Goal: Task Accomplishment & Management: Manage account settings

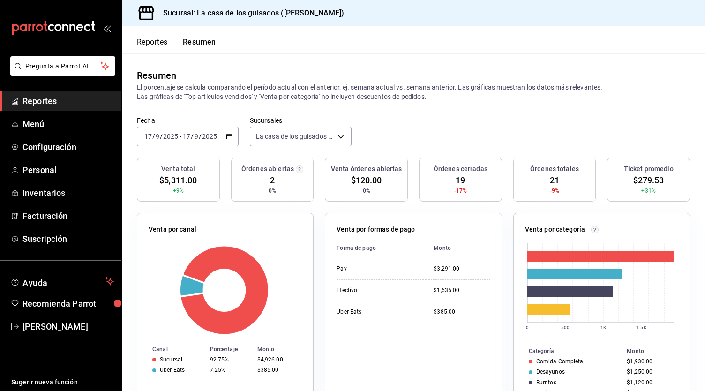
scroll to position [55, 0]
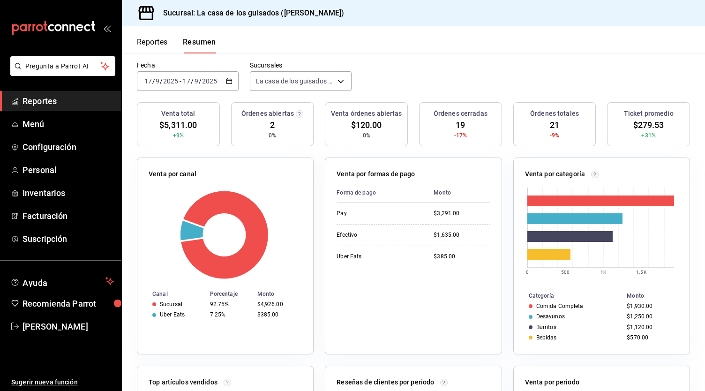
click at [157, 44] on button "Reportes" at bounding box center [152, 45] width 31 height 16
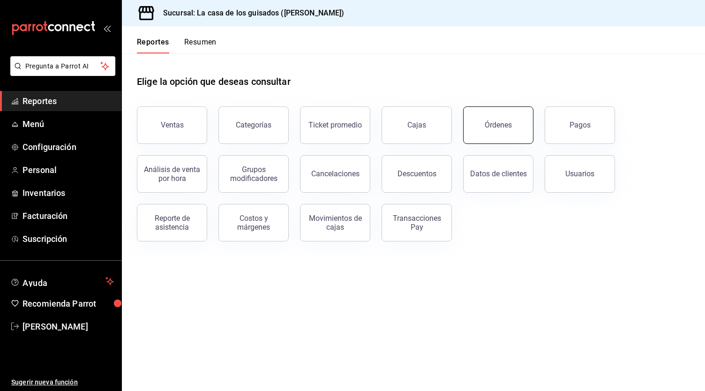
click at [487, 134] on button "Órdenes" at bounding box center [498, 124] width 70 height 37
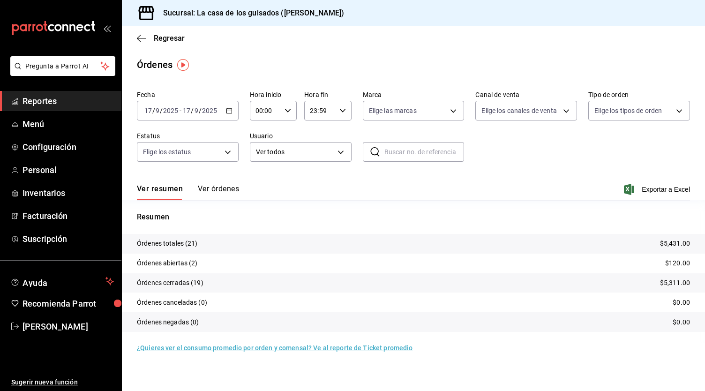
click at [230, 187] on button "Ver órdenes" at bounding box center [218, 192] width 41 height 16
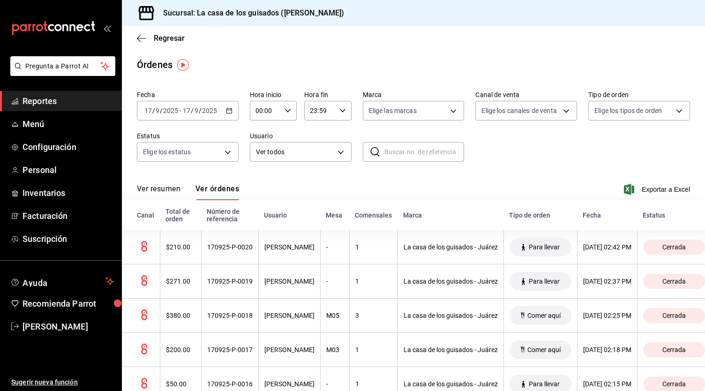
click at [134, 31] on div "Regresar" at bounding box center [413, 38] width 583 height 24
click at [138, 38] on icon "button" at bounding box center [141, 38] width 9 height 0
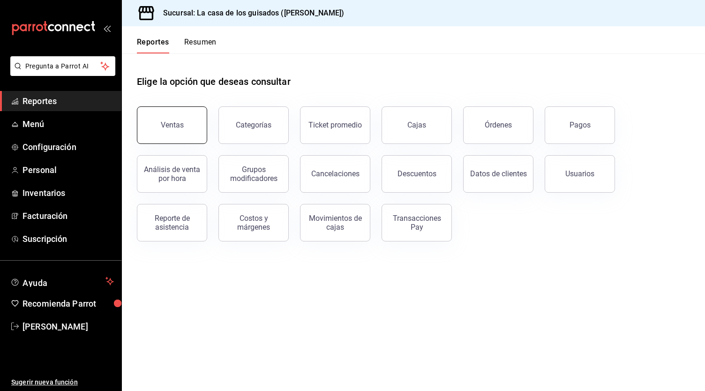
click at [166, 120] on button "Ventas" at bounding box center [172, 124] width 70 height 37
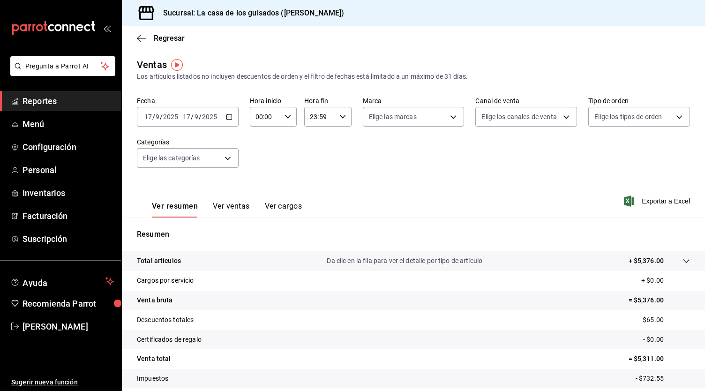
click at [243, 204] on button "Ver ventas" at bounding box center [231, 209] width 37 height 16
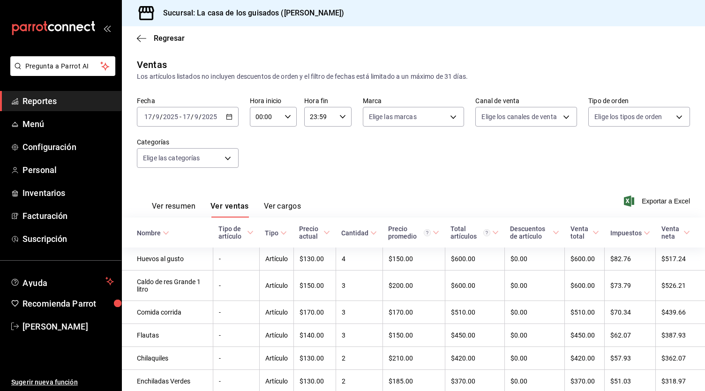
scroll to position [114, 0]
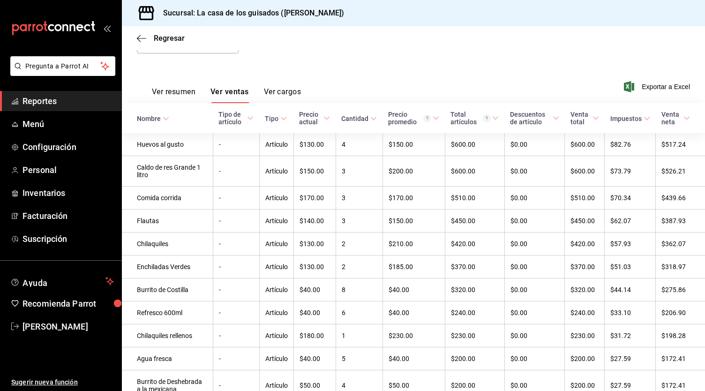
click at [164, 120] on icon at bounding box center [166, 118] width 7 height 7
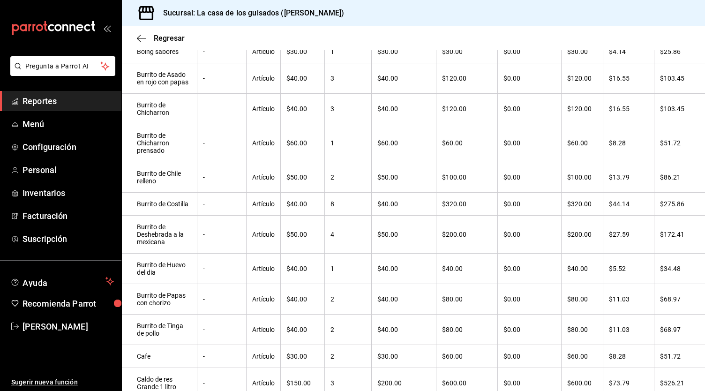
scroll to position [0, 0]
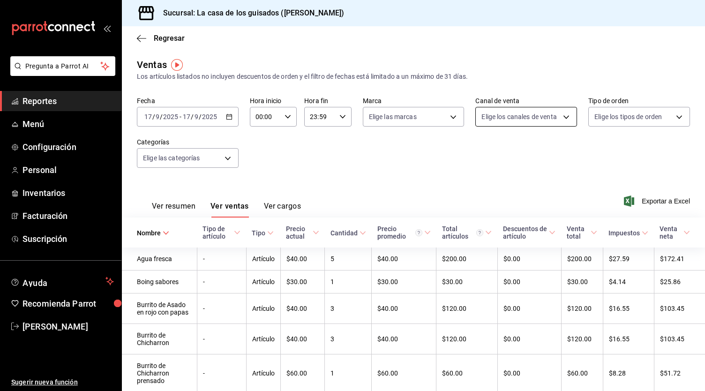
click at [557, 117] on body "Pregunta a Parrot AI Reportes Menú Configuración Personal Inventarios Facturaci…" at bounding box center [352, 195] width 705 height 391
click at [557, 117] on div at bounding box center [352, 195] width 705 height 391
click at [421, 111] on body "Pregunta a Parrot AI Reportes Menú Configuración Personal Inventarios Facturaci…" at bounding box center [352, 195] width 705 height 391
click at [221, 157] on div at bounding box center [352, 195] width 705 height 391
click at [227, 158] on body "Pregunta a Parrot AI Reportes Menú Configuración Personal Inventarios Facturaci…" at bounding box center [352, 195] width 705 height 391
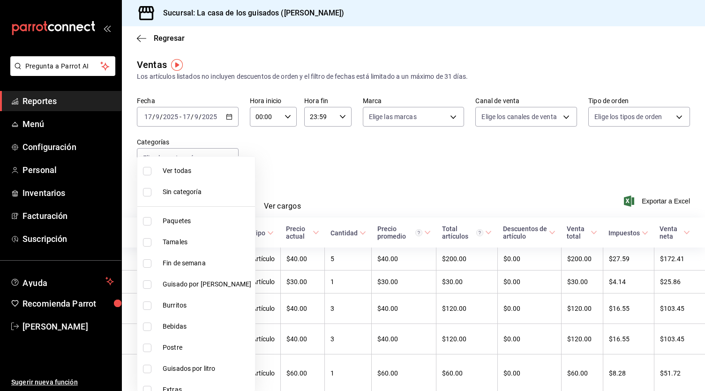
click at [147, 304] on input "checkbox" at bounding box center [147, 305] width 8 height 8
checkbox input "true"
type input "6f437938-25d9-4ed3-a45f-7883adb1bfe8"
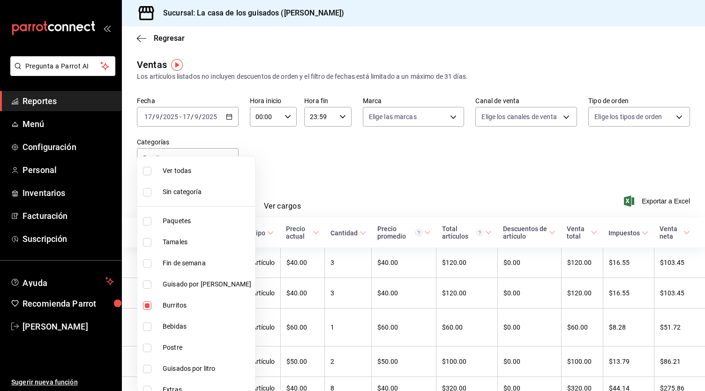
click at [355, 176] on div at bounding box center [352, 195] width 705 height 391
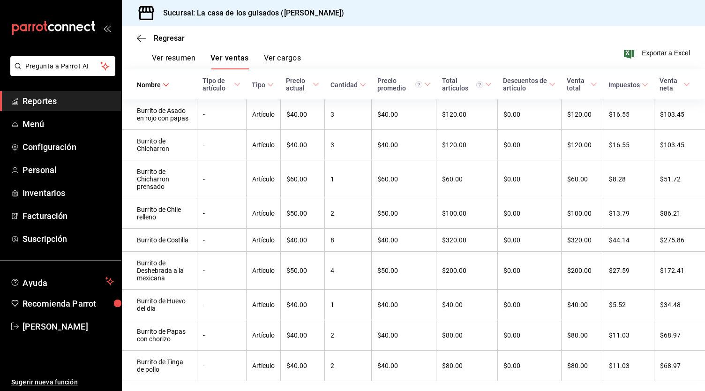
scroll to position [173, 0]
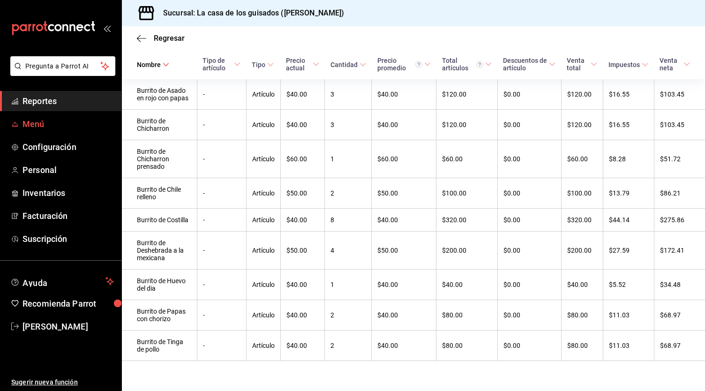
click at [37, 123] on span "Menú" at bounding box center [67, 124] width 91 height 13
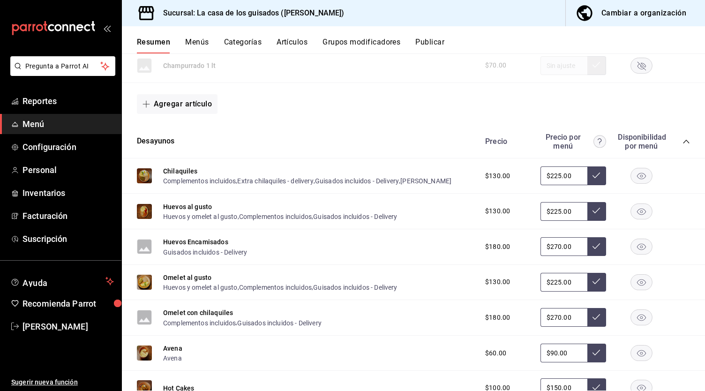
scroll to position [297, 0]
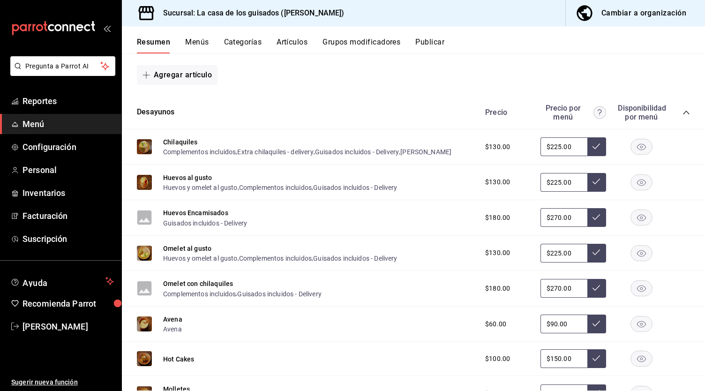
click at [636, 185] on rect "button" at bounding box center [642, 181] width 22 height 15
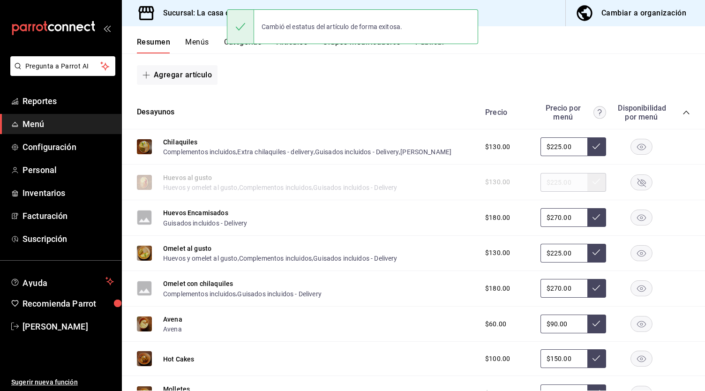
click at [636, 219] on rect "button" at bounding box center [642, 217] width 22 height 15
click at [633, 246] on div "$130.00 $225.00" at bounding box center [583, 253] width 214 height 19
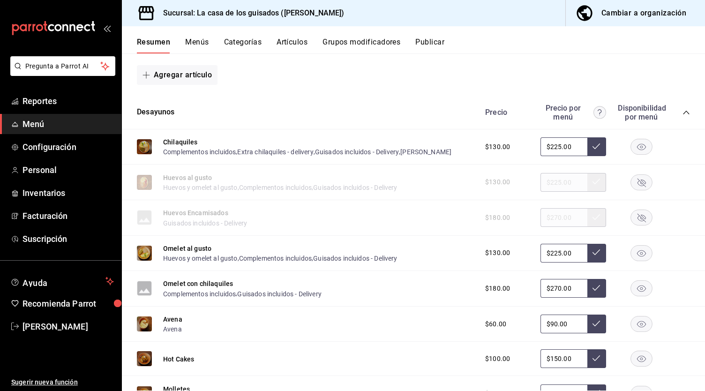
click at [637, 252] on icon "button" at bounding box center [641, 253] width 9 height 7
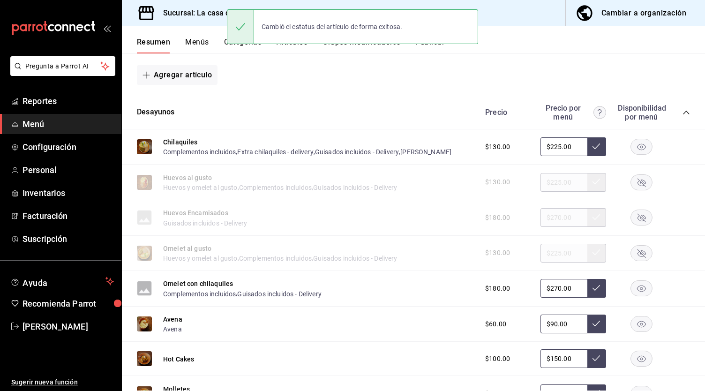
click at [632, 295] on rect "button" at bounding box center [642, 288] width 22 height 15
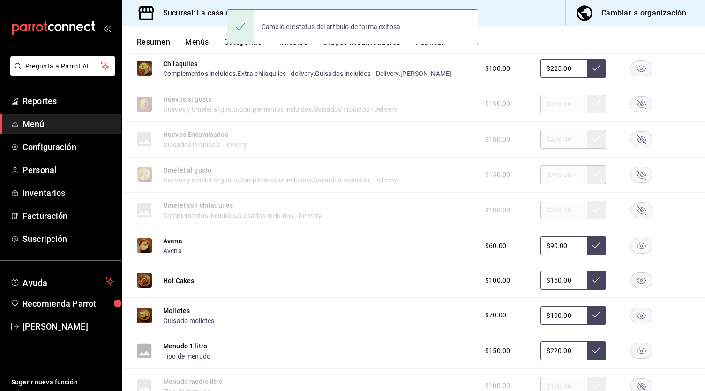
scroll to position [377, 0]
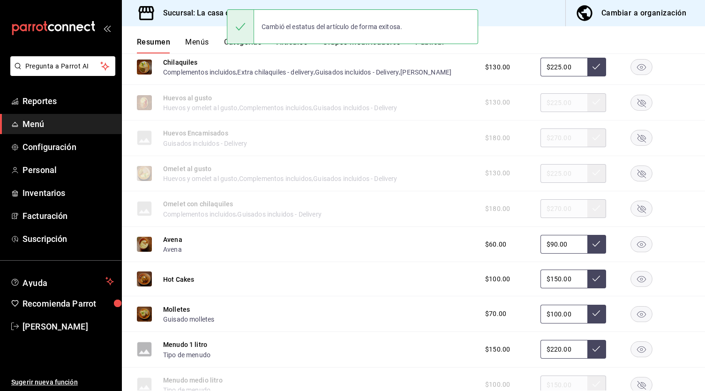
click at [637, 239] on rect "button" at bounding box center [642, 244] width 22 height 15
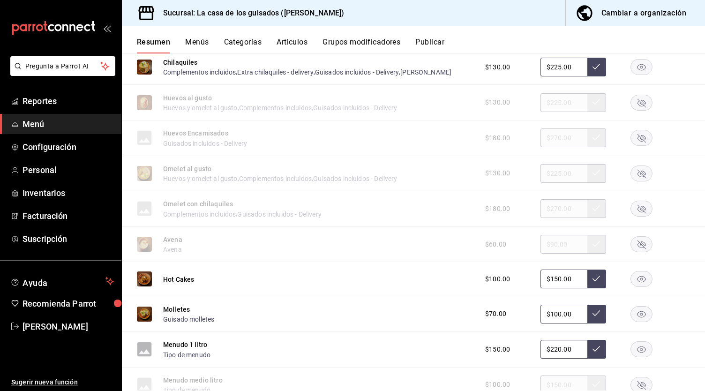
click at [634, 281] on rect "button" at bounding box center [642, 278] width 22 height 15
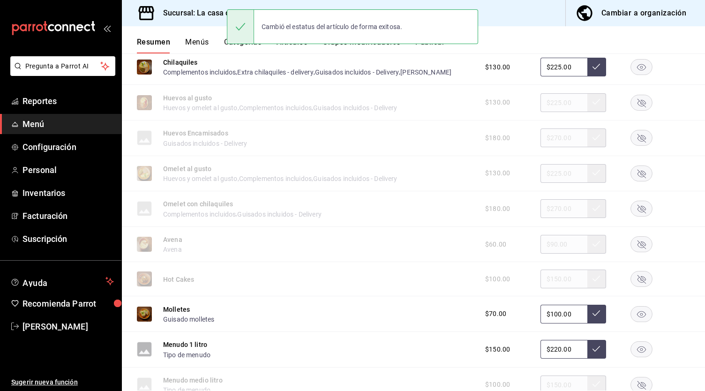
click at [637, 316] on icon "button" at bounding box center [641, 314] width 9 height 7
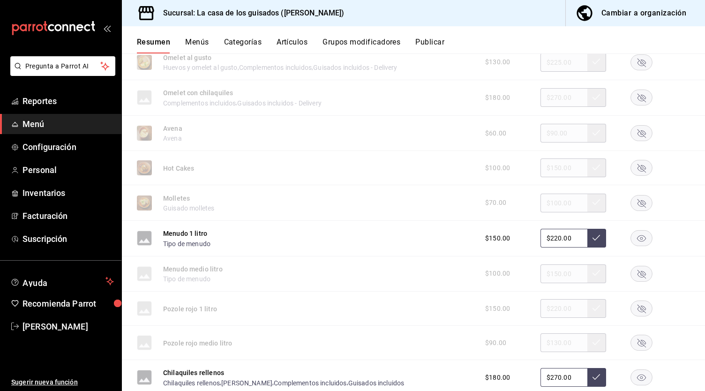
scroll to position [470, 0]
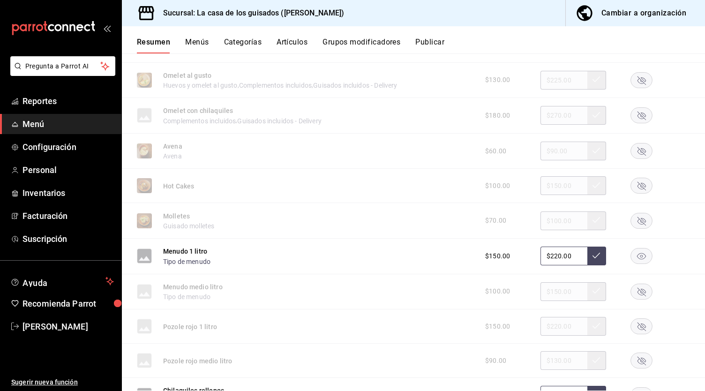
drag, startPoint x: 564, startPoint y: 258, endPoint x: 522, endPoint y: 254, distance: 42.3
click at [522, 254] on div "$150.00 $220.00" at bounding box center [583, 255] width 214 height 19
type input "$1.00"
click at [403, 255] on div "Menudo 1 litro Tipo de menudo $150.00" at bounding box center [413, 256] width 583 height 36
type input "$220.00"
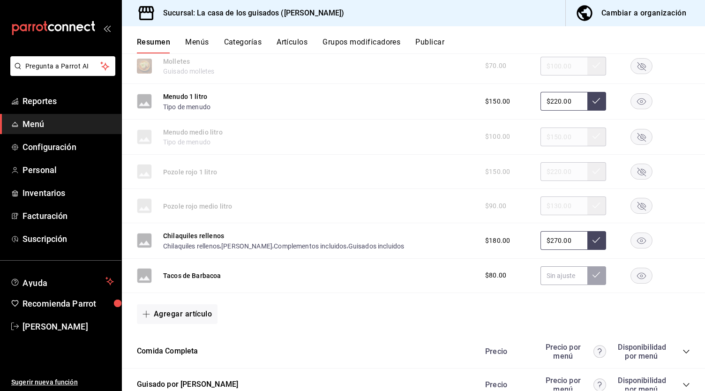
scroll to position [625, 0]
click at [633, 276] on rect "button" at bounding box center [642, 275] width 22 height 15
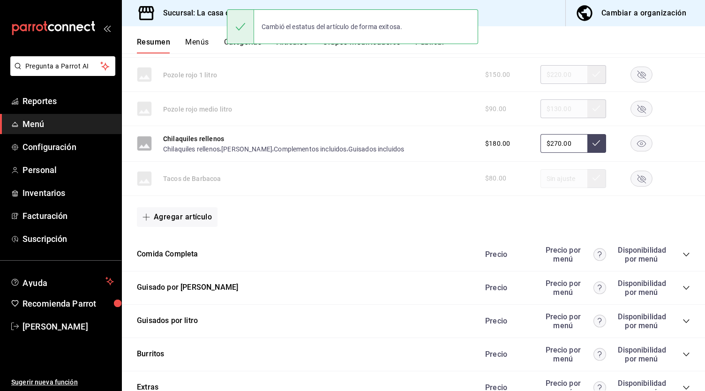
scroll to position [722, 0]
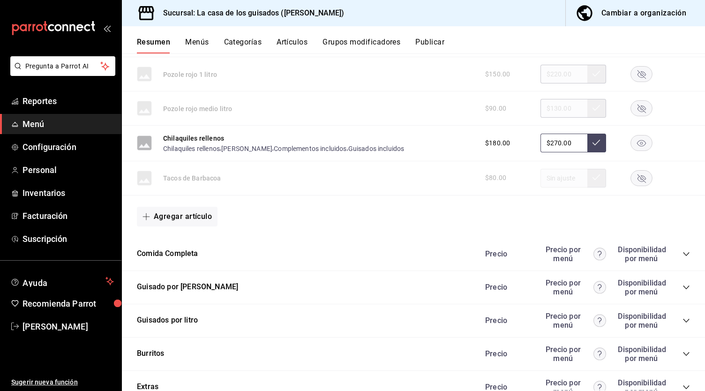
click at [682, 255] on icon "collapse-category-row" at bounding box center [685, 253] width 7 height 7
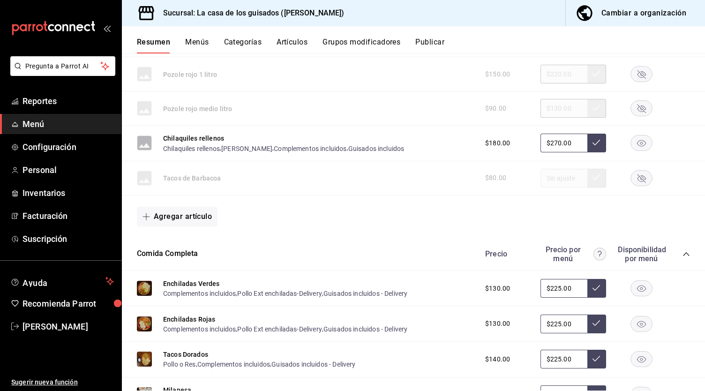
scroll to position [839, 0]
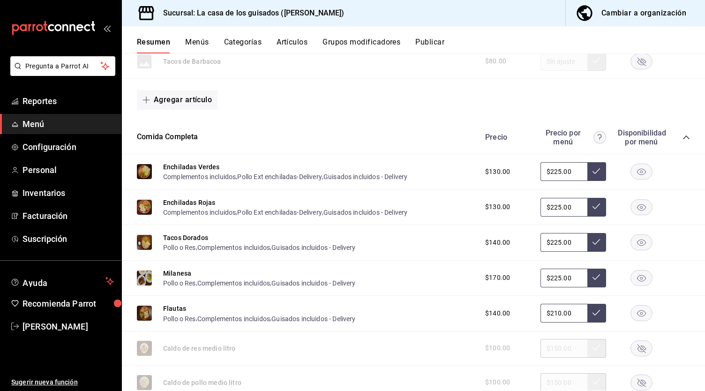
click at [631, 172] on rect "button" at bounding box center [642, 171] width 22 height 15
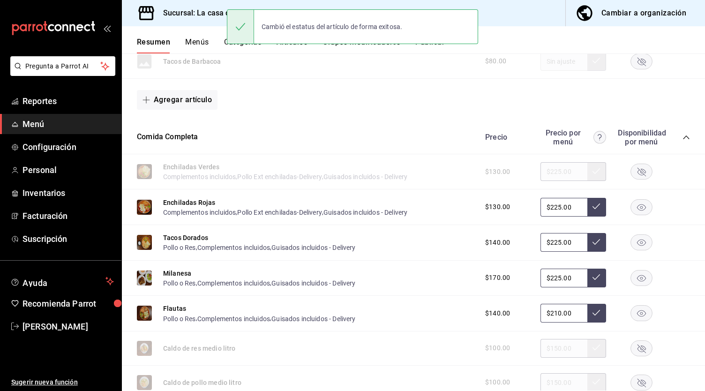
click at [638, 209] on rect "button" at bounding box center [642, 206] width 22 height 15
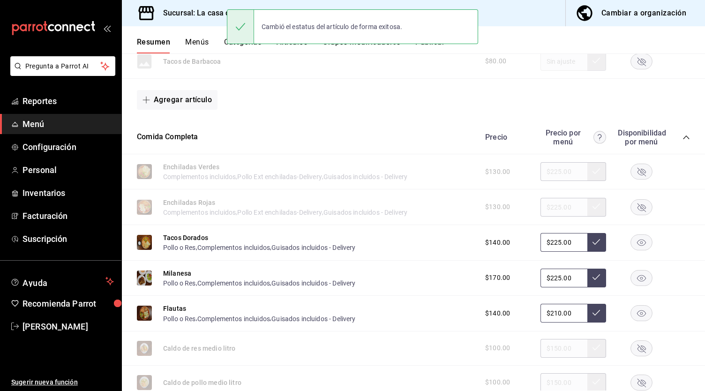
click at [637, 246] on icon "button" at bounding box center [641, 242] width 9 height 7
click at [635, 276] on rect "button" at bounding box center [642, 277] width 22 height 15
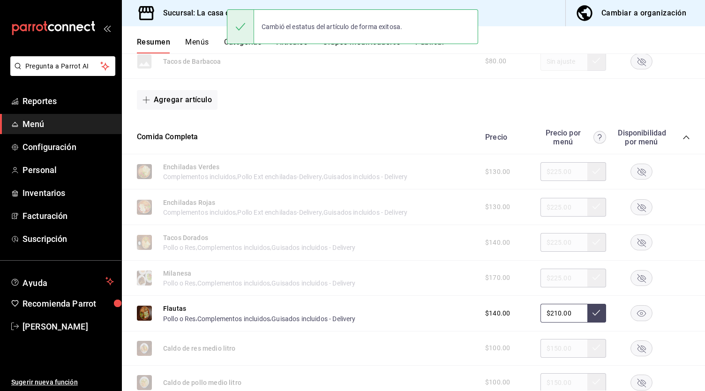
click at [638, 317] on rect "button" at bounding box center [642, 313] width 22 height 15
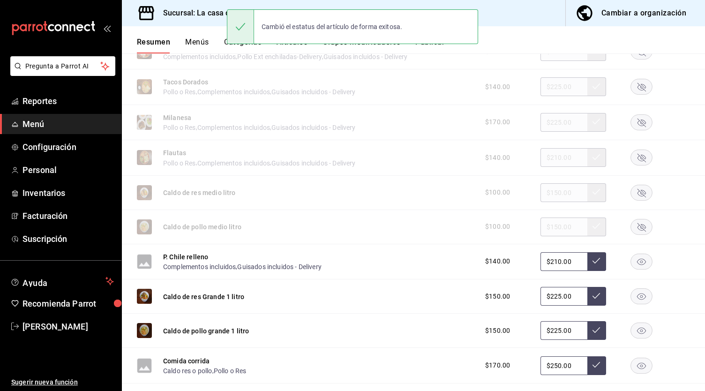
click at [654, 285] on div "Caldo de res Grande 1 litro $150.00 $225.00" at bounding box center [413, 296] width 583 height 34
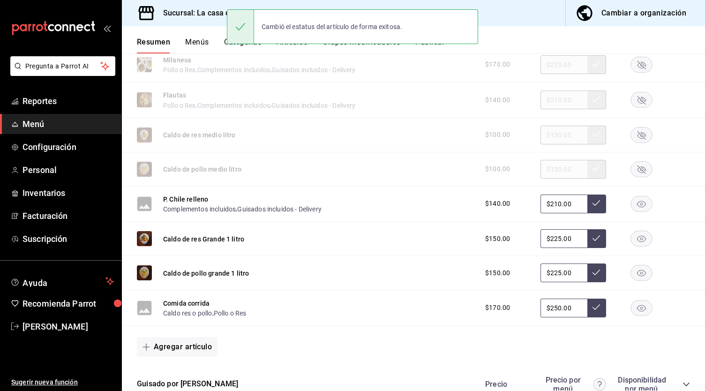
scroll to position [1052, 0]
click at [634, 209] on rect "button" at bounding box center [642, 202] width 22 height 15
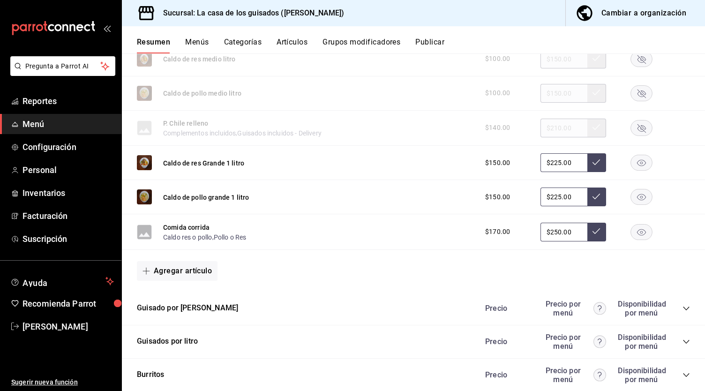
scroll to position [1128, 0]
click at [635, 233] on rect "button" at bounding box center [642, 231] width 22 height 15
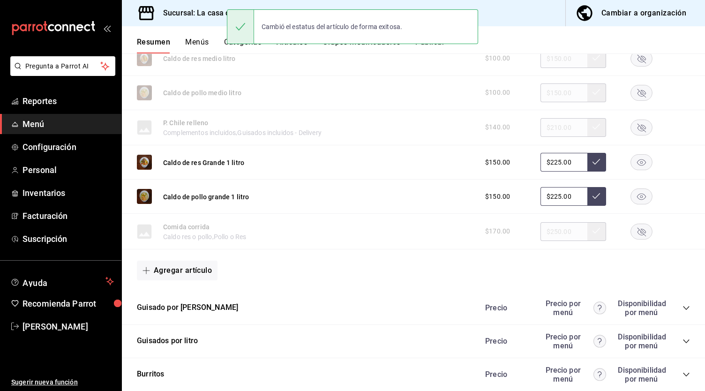
scroll to position [1212, 0]
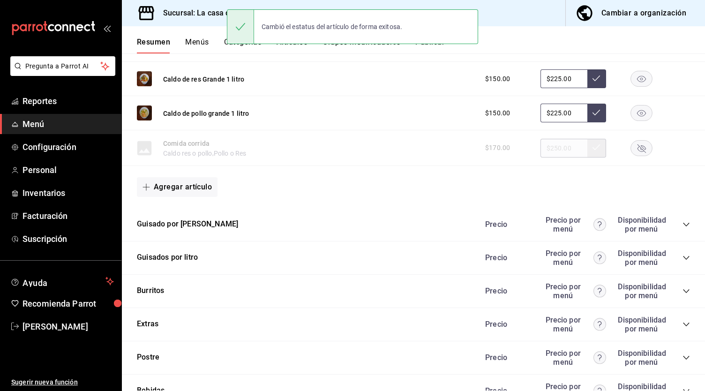
click at [682, 228] on icon "collapse-category-row" at bounding box center [685, 224] width 7 height 7
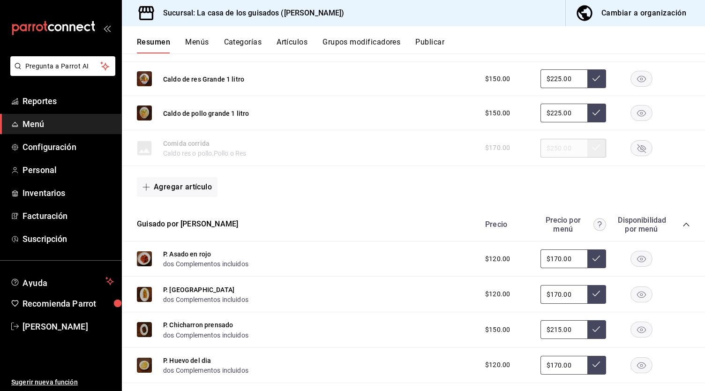
click at [682, 224] on icon "collapse-category-row" at bounding box center [685, 224] width 7 height 7
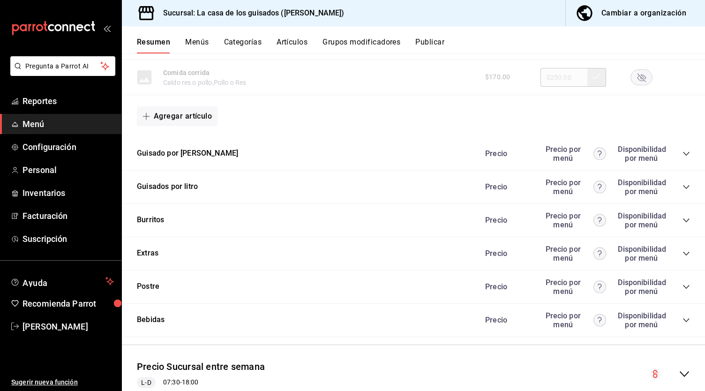
scroll to position [1283, 0]
click at [683, 188] on icon "collapse-category-row" at bounding box center [686, 187] width 6 height 4
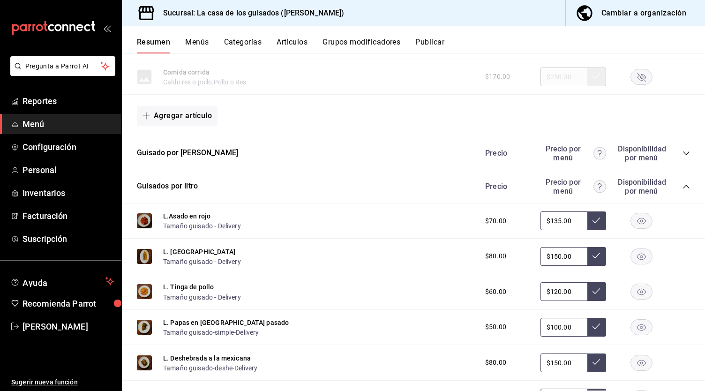
click at [682, 189] on icon "collapse-category-row" at bounding box center [685, 186] width 7 height 7
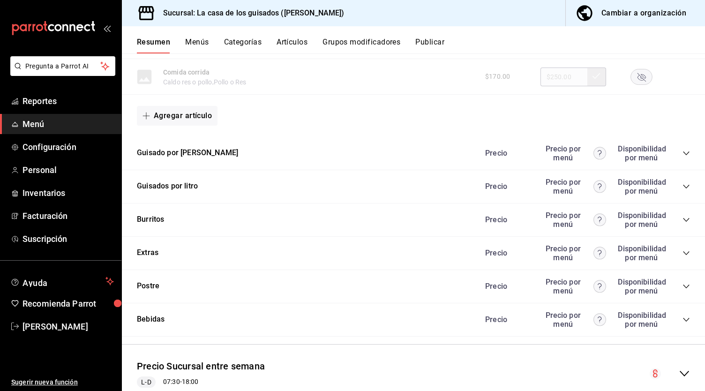
click at [682, 254] on icon "collapse-category-row" at bounding box center [685, 252] width 7 height 7
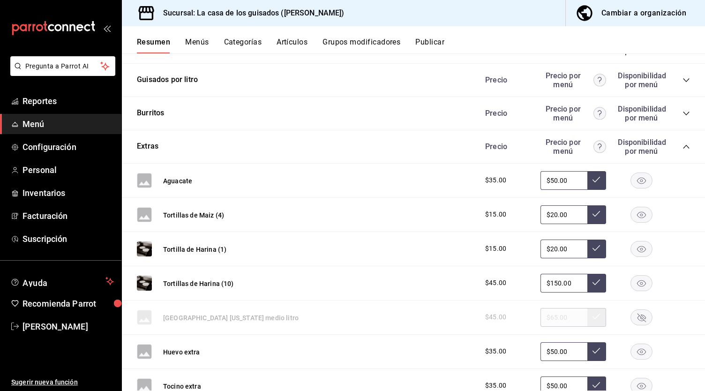
scroll to position [1424, 0]
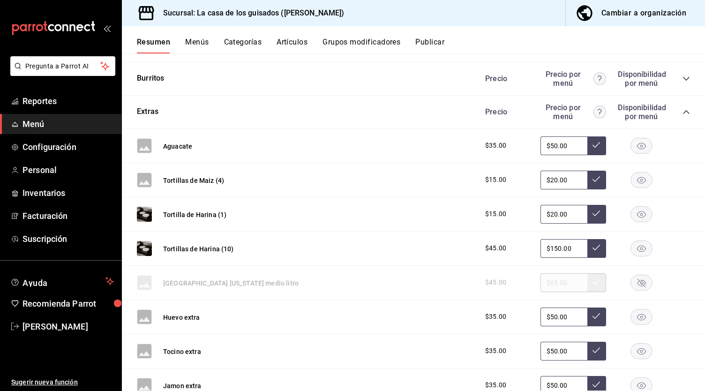
click at [635, 217] on rect "button" at bounding box center [642, 213] width 22 height 15
click at [635, 247] on rect "button" at bounding box center [642, 247] width 22 height 15
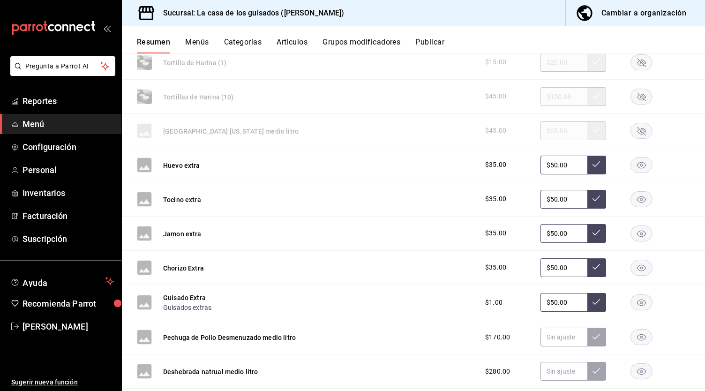
scroll to position [1610, 0]
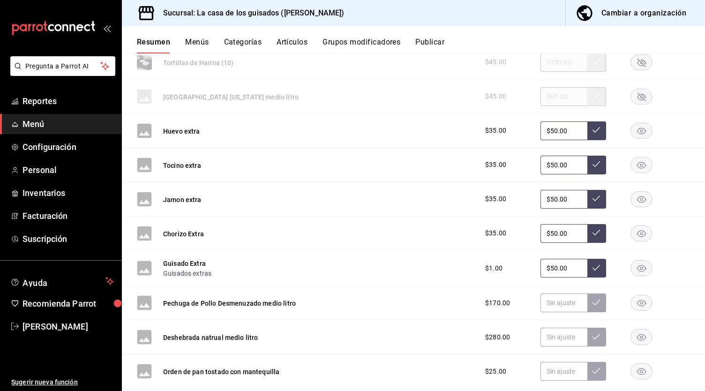
click at [640, 276] on icon "button" at bounding box center [641, 268] width 22 height 16
click at [637, 235] on icon "button" at bounding box center [641, 234] width 9 height 7
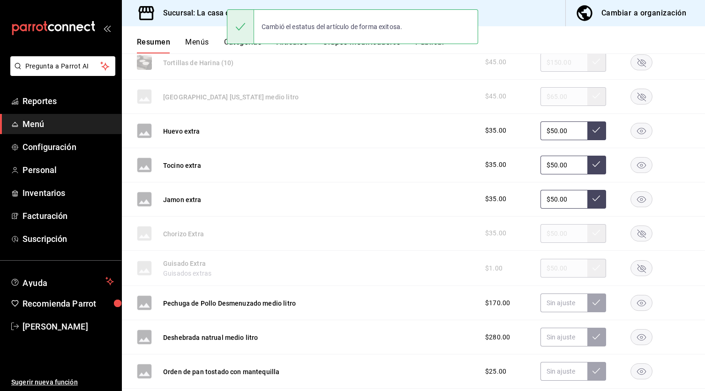
click at [638, 201] on rect "button" at bounding box center [642, 198] width 22 height 15
click at [631, 164] on rect "button" at bounding box center [642, 164] width 22 height 15
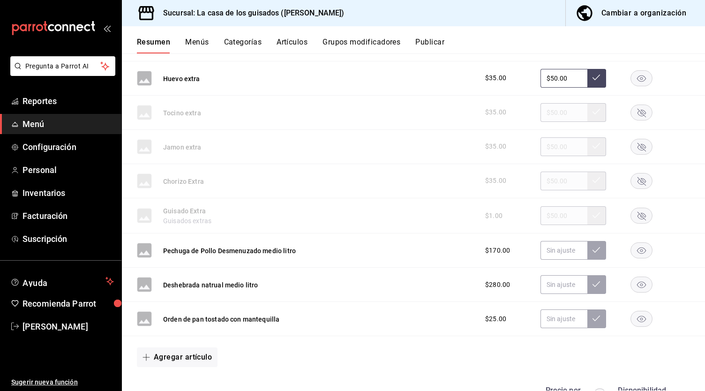
scroll to position [1664, 0]
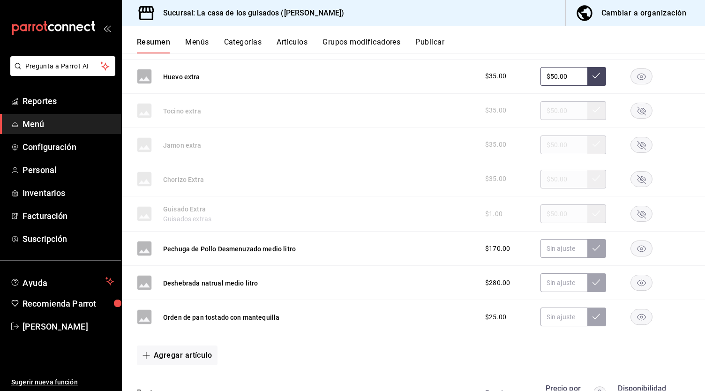
click at [636, 253] on rect "button" at bounding box center [642, 248] width 22 height 15
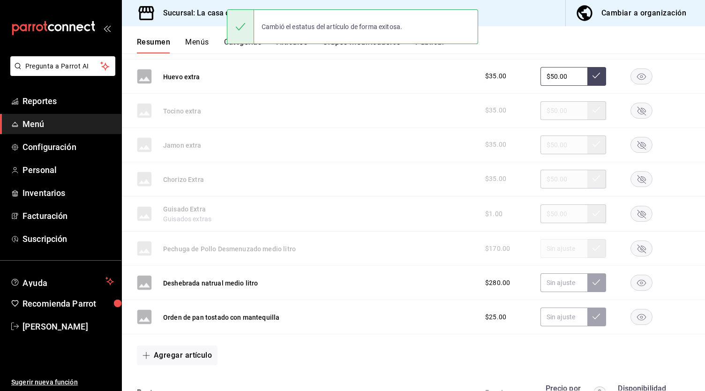
click at [633, 284] on rect "button" at bounding box center [642, 282] width 22 height 15
click at [637, 319] on icon "button" at bounding box center [641, 317] width 9 height 7
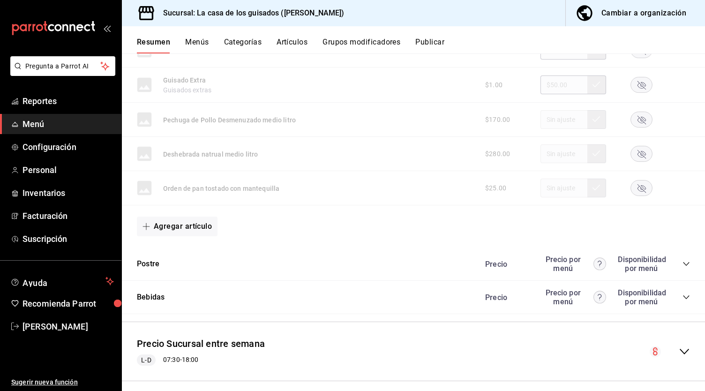
scroll to position [1803, 0]
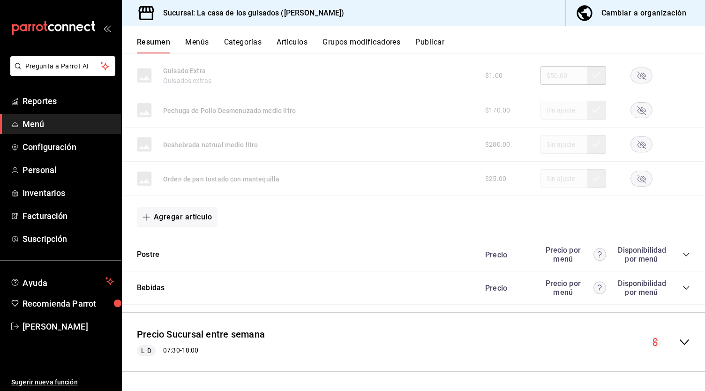
click at [679, 259] on div "Precio Precio por menú Disponibilidad por menú" at bounding box center [583, 255] width 214 height 18
click at [683, 255] on icon "collapse-category-row" at bounding box center [686, 255] width 6 height 4
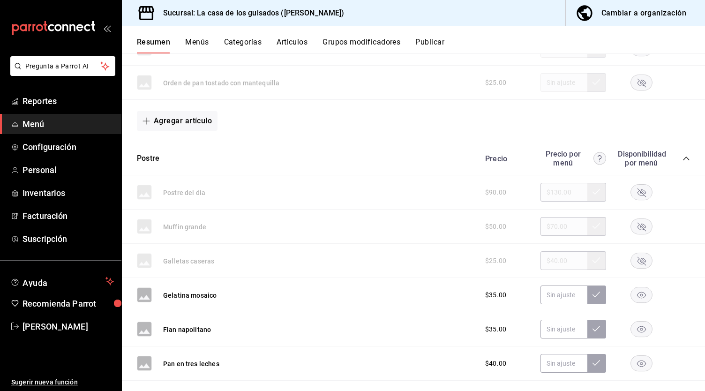
scroll to position [1988, 0]
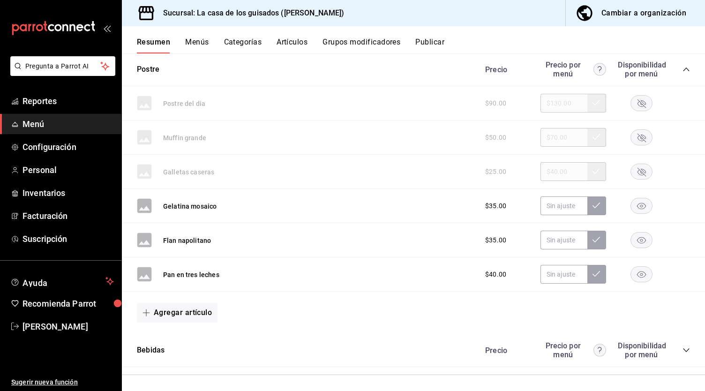
click at [633, 272] on rect "button" at bounding box center [642, 274] width 22 height 15
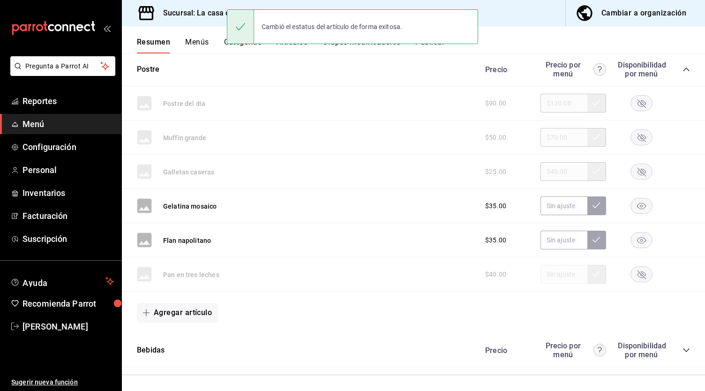
scroll to position [2050, 0]
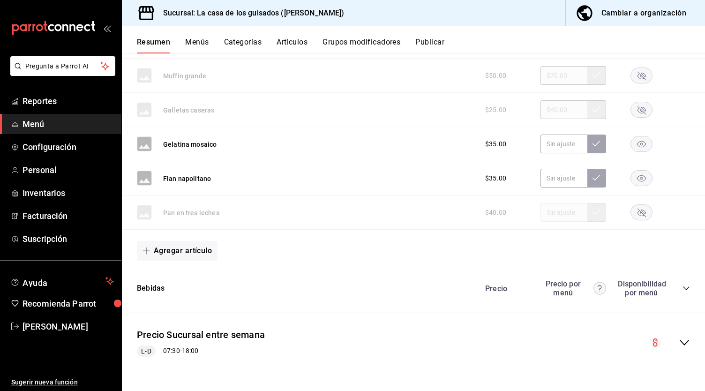
click at [682, 289] on icon "collapse-category-row" at bounding box center [685, 287] width 7 height 7
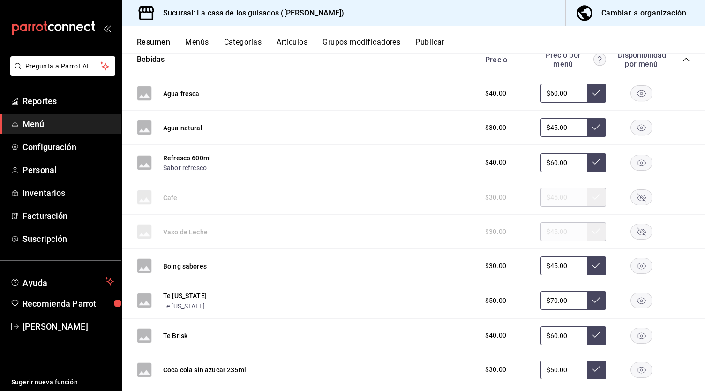
scroll to position [2331, 0]
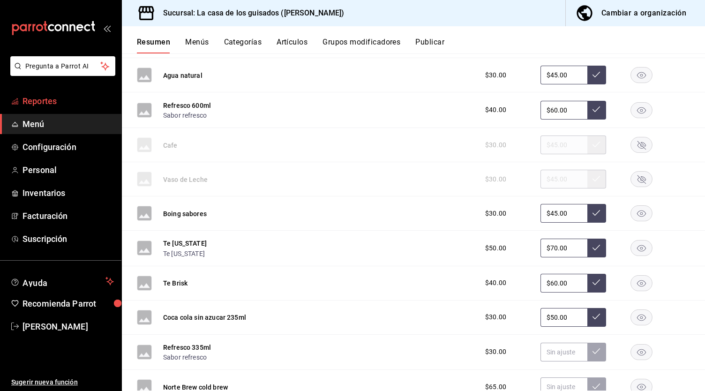
click at [67, 101] on span "Reportes" at bounding box center [67, 101] width 91 height 13
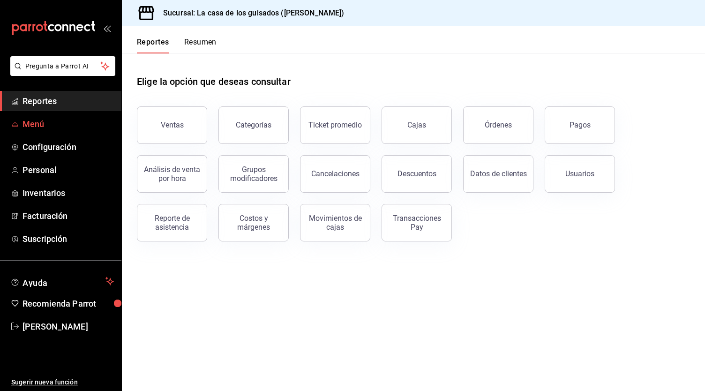
click at [57, 122] on span "Menú" at bounding box center [67, 124] width 91 height 13
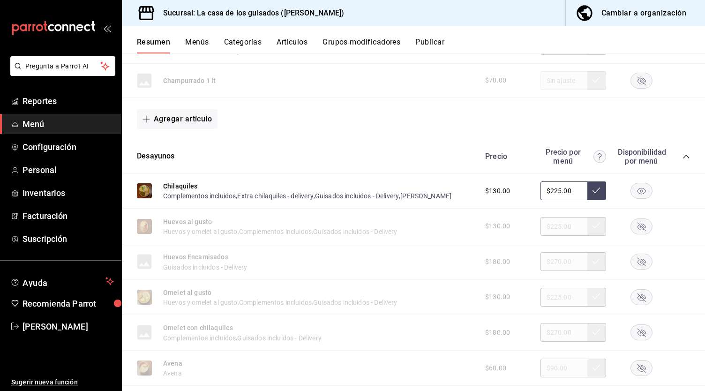
scroll to position [254, 0]
click at [626, 10] on div "Cambiar a organización" at bounding box center [643, 13] width 85 height 13
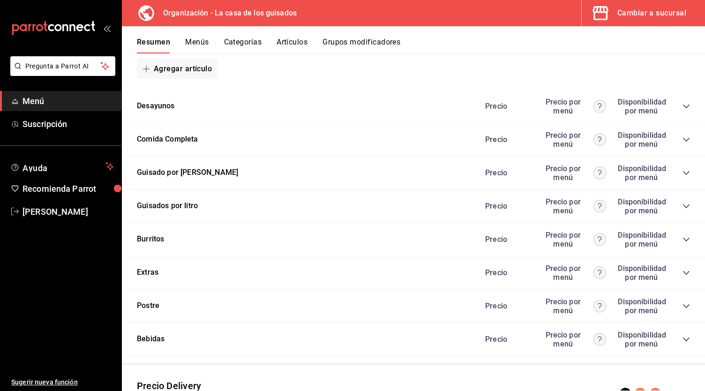
scroll to position [448, 0]
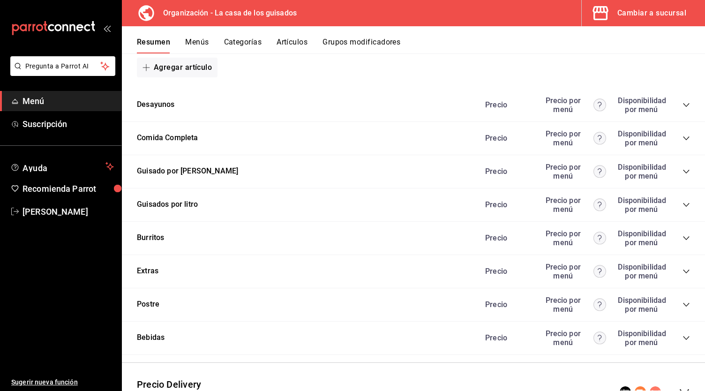
click at [683, 104] on icon "collapse-category-row" at bounding box center [686, 105] width 6 height 4
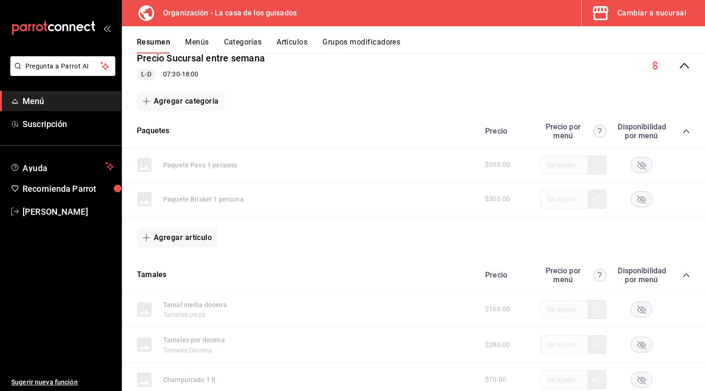
scroll to position [0, 0]
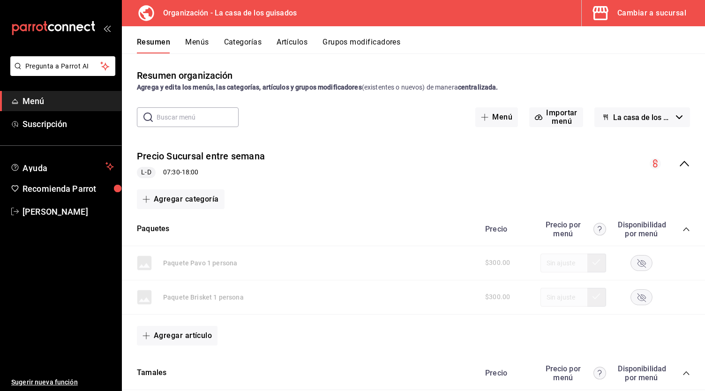
click at [678, 161] on icon "collapse-menu-row" at bounding box center [683, 163] width 11 height 11
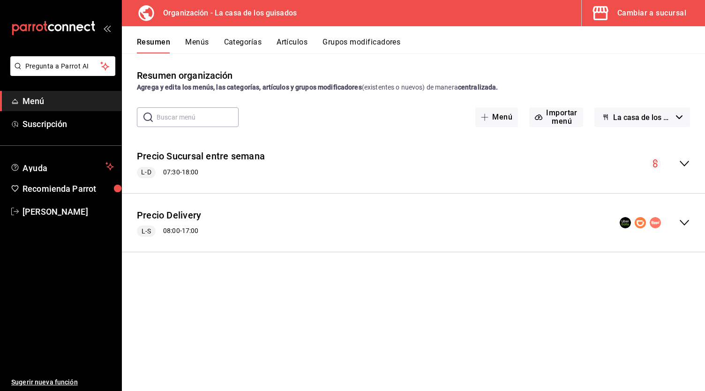
click at [686, 225] on icon "collapse-menu-row" at bounding box center [683, 222] width 11 height 11
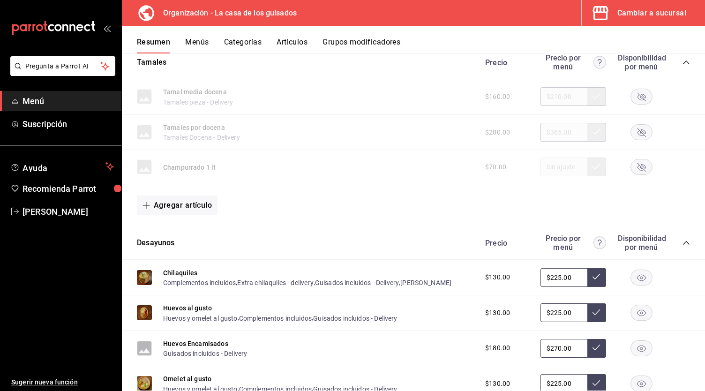
scroll to position [321, 0]
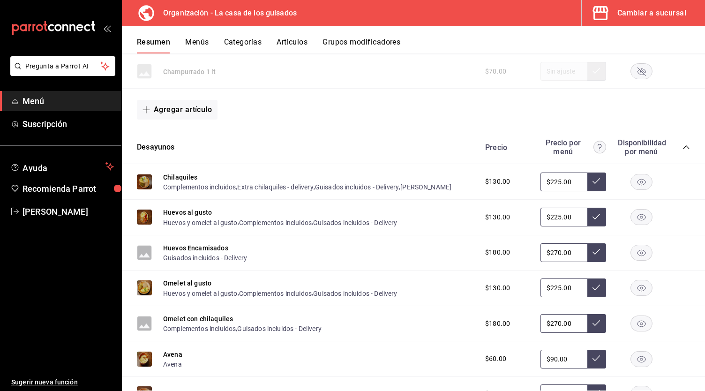
click at [640, 216] on rect "button" at bounding box center [642, 216] width 22 height 15
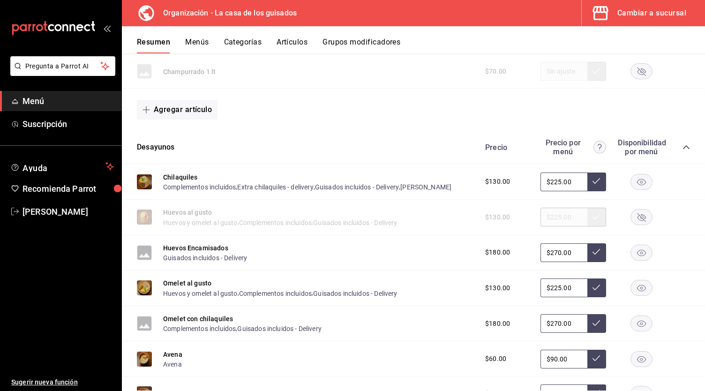
click at [637, 253] on icon "button" at bounding box center [641, 253] width 9 height 7
click at [636, 287] on rect "button" at bounding box center [642, 287] width 22 height 15
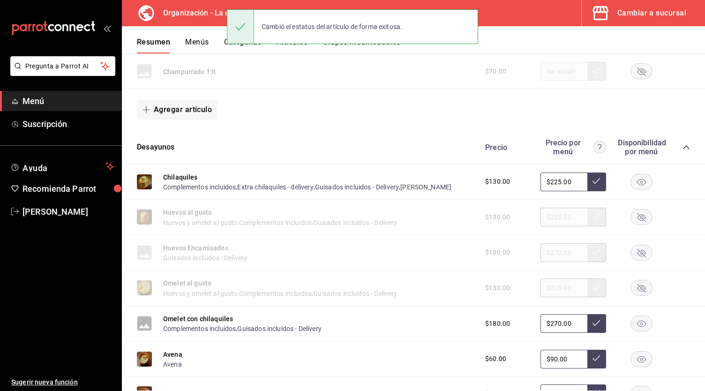
click at [635, 320] on rect "button" at bounding box center [642, 323] width 22 height 15
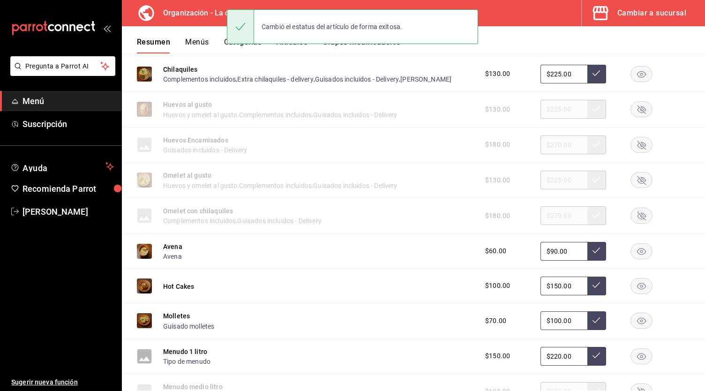
scroll to position [431, 0]
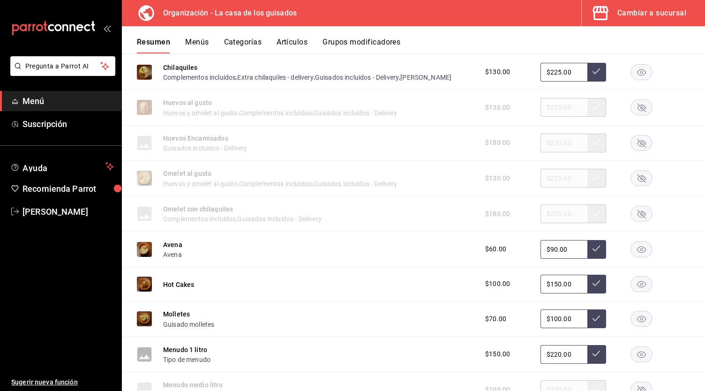
click at [633, 252] on rect "button" at bounding box center [642, 248] width 22 height 15
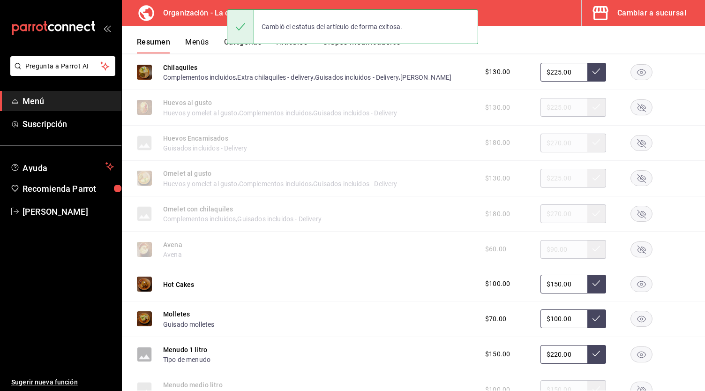
click at [636, 288] on rect "button" at bounding box center [642, 283] width 22 height 15
click at [637, 317] on icon "button" at bounding box center [641, 319] width 9 height 7
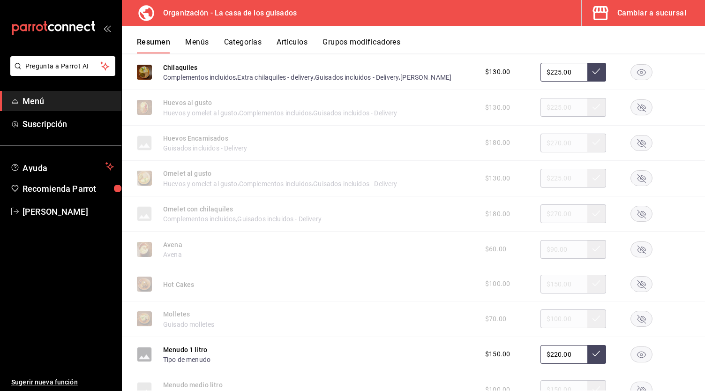
scroll to position [533, 0]
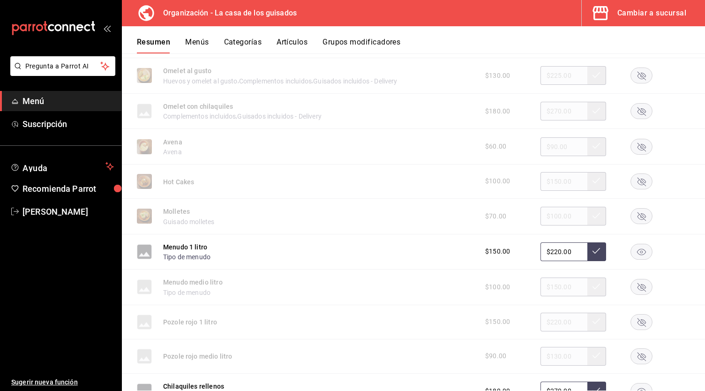
click at [634, 257] on rect "button" at bounding box center [642, 251] width 22 height 15
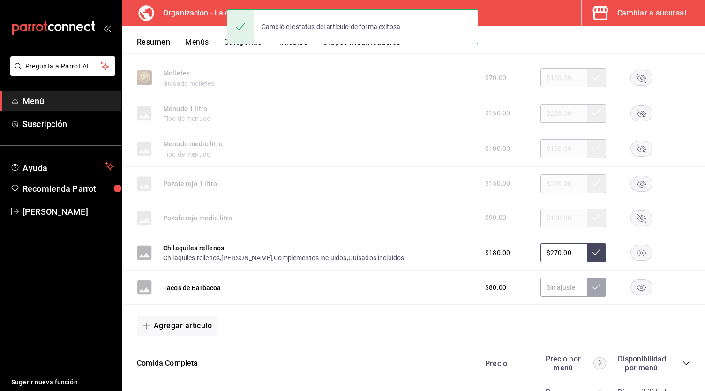
scroll to position [672, 0]
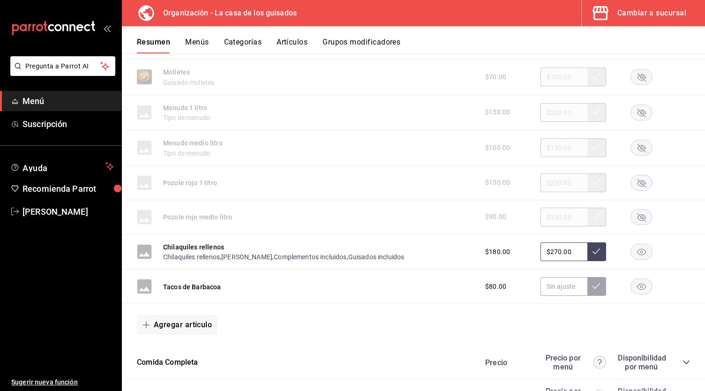
click at [634, 292] on rect "button" at bounding box center [642, 286] width 22 height 15
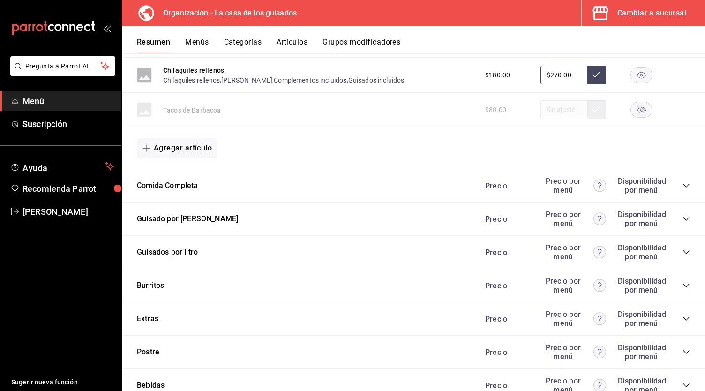
scroll to position [850, 0]
click at [682, 186] on icon "collapse-category-row" at bounding box center [685, 184] width 7 height 7
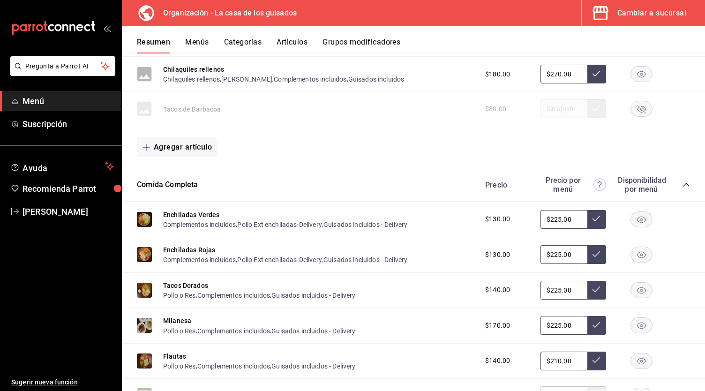
click at [636, 226] on rect "button" at bounding box center [642, 218] width 22 height 15
click at [634, 253] on rect "button" at bounding box center [642, 254] width 22 height 15
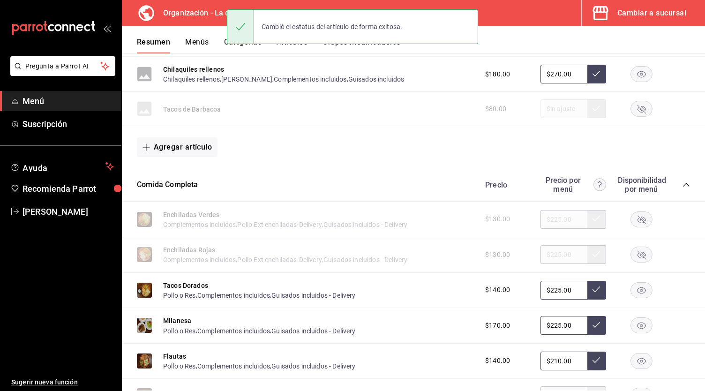
click at [637, 291] on icon "button" at bounding box center [641, 290] width 9 height 7
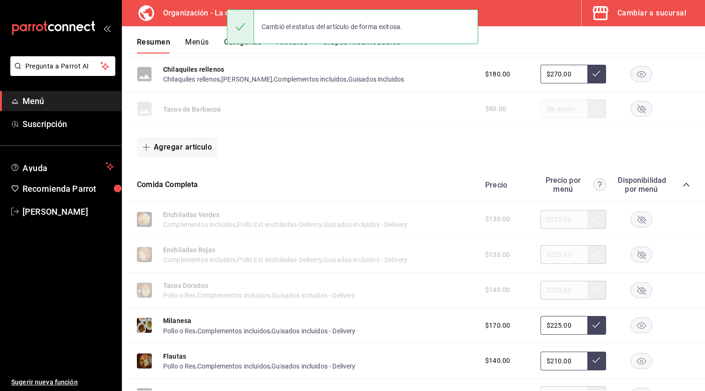
click at [632, 318] on div "$170.00 $225.00" at bounding box center [583, 325] width 214 height 19
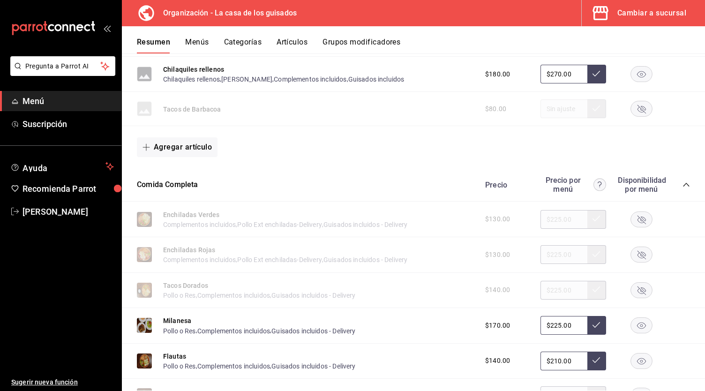
click at [634, 331] on rect "button" at bounding box center [642, 325] width 22 height 15
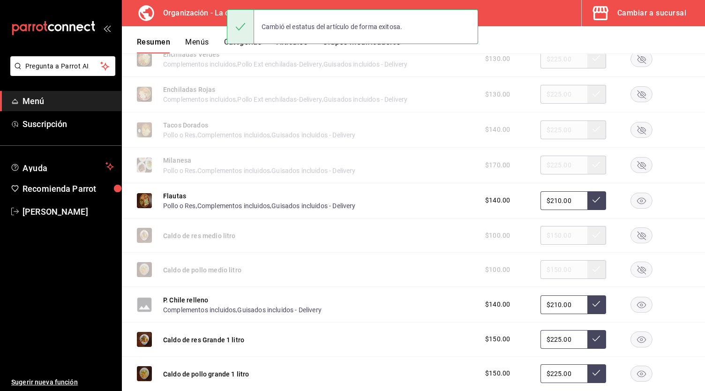
scroll to position [1015, 0]
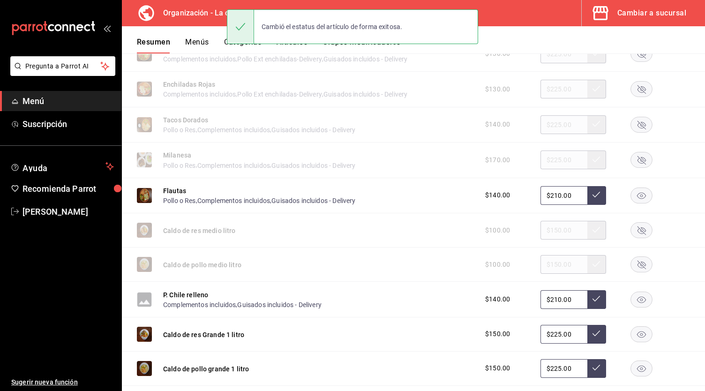
click at [634, 195] on rect "button" at bounding box center [642, 194] width 22 height 15
click at [637, 300] on rect "button" at bounding box center [642, 298] width 22 height 15
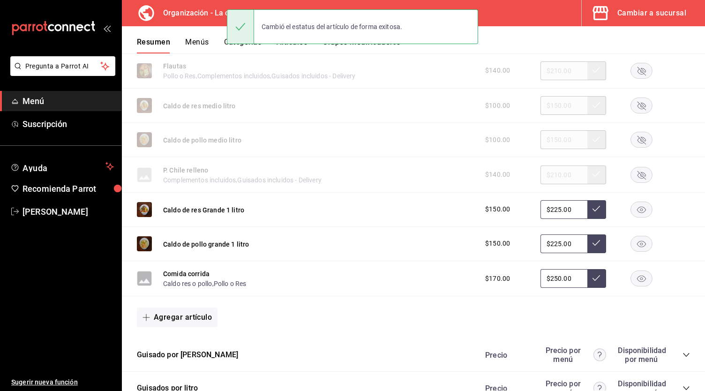
scroll to position [1148, 0]
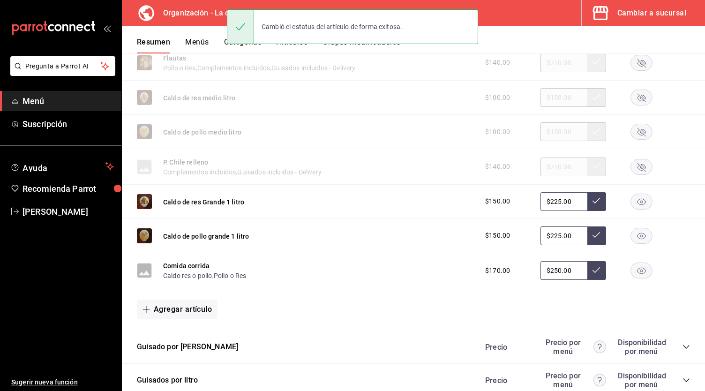
click at [638, 270] on rect "button" at bounding box center [642, 270] width 22 height 15
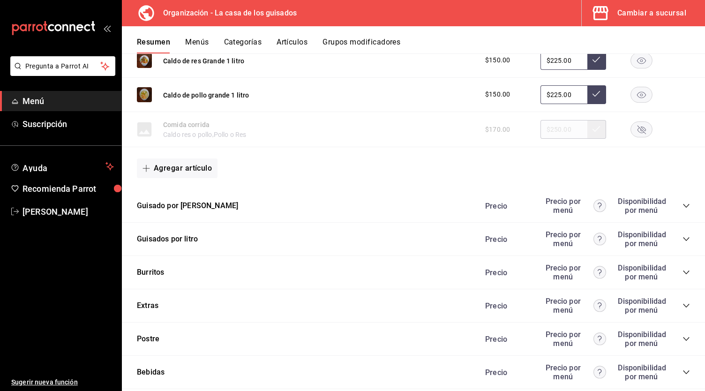
scroll to position [1291, 0]
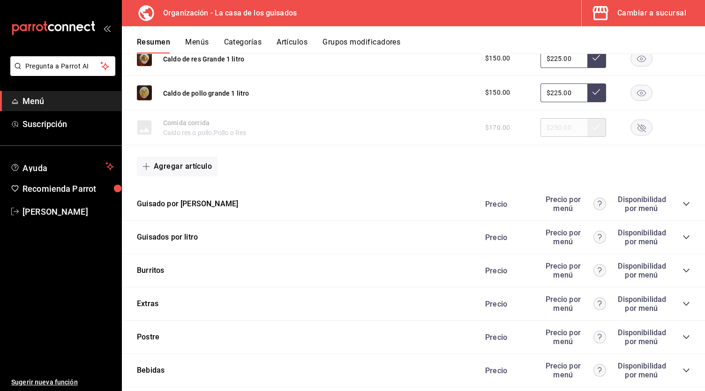
click at [682, 204] on icon "collapse-category-row" at bounding box center [685, 203] width 7 height 7
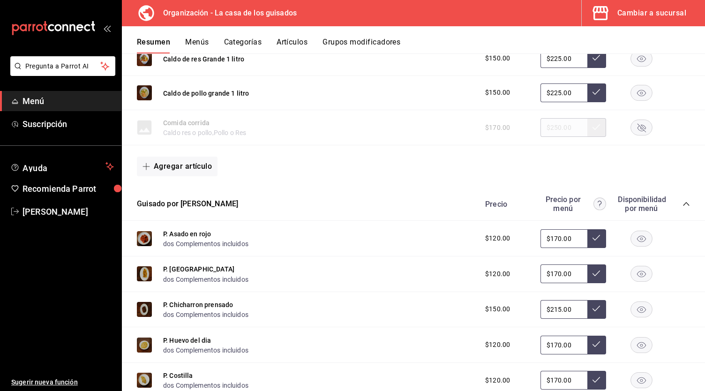
click at [637, 239] on icon "button" at bounding box center [641, 238] width 9 height 7
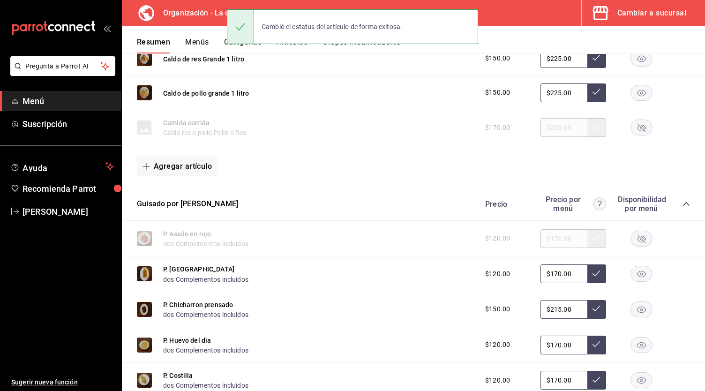
click at [633, 274] on rect "button" at bounding box center [642, 273] width 22 height 15
click at [637, 311] on icon "button" at bounding box center [641, 309] width 9 height 7
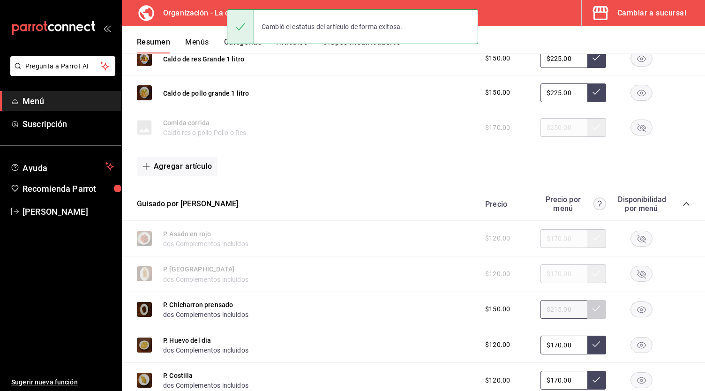
click at [635, 344] on rect "button" at bounding box center [642, 344] width 22 height 15
click at [634, 377] on rect "button" at bounding box center [642, 380] width 22 height 15
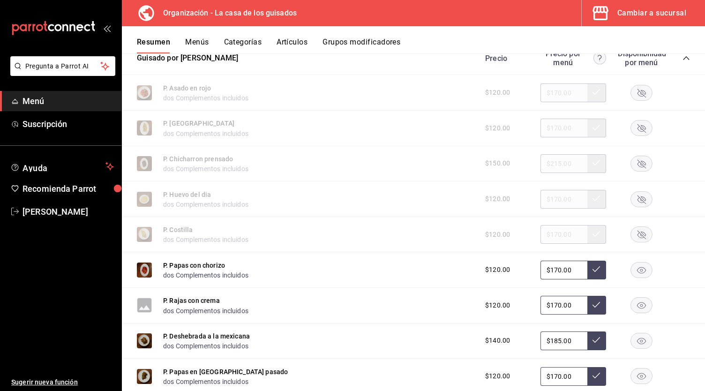
scroll to position [1437, 0]
click at [636, 265] on rect "button" at bounding box center [642, 268] width 22 height 15
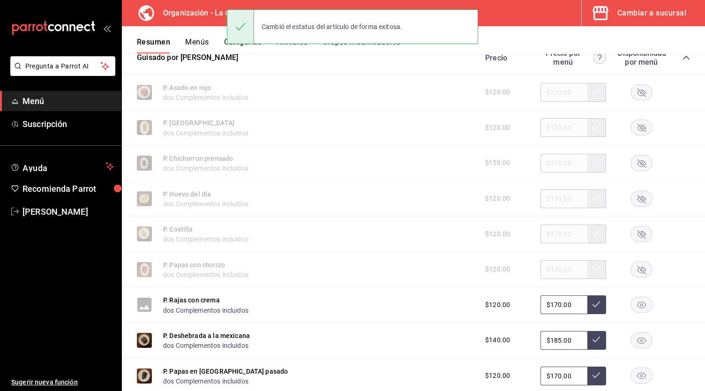
click at [634, 302] on rect "button" at bounding box center [642, 304] width 22 height 15
click at [636, 335] on div "$140.00 $185.00" at bounding box center [583, 340] width 214 height 19
click at [636, 340] on rect "button" at bounding box center [642, 339] width 22 height 15
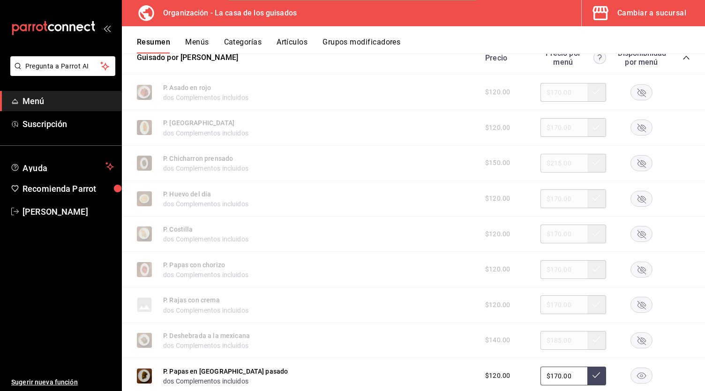
click at [638, 381] on rect "button" at bounding box center [642, 375] width 22 height 15
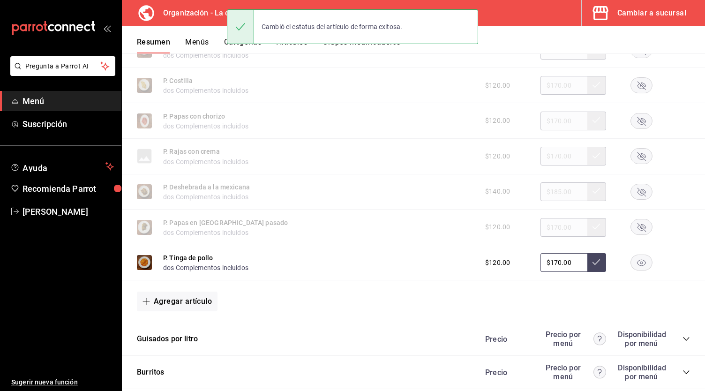
scroll to position [1586, 0]
click at [639, 270] on rect "button" at bounding box center [642, 261] width 22 height 15
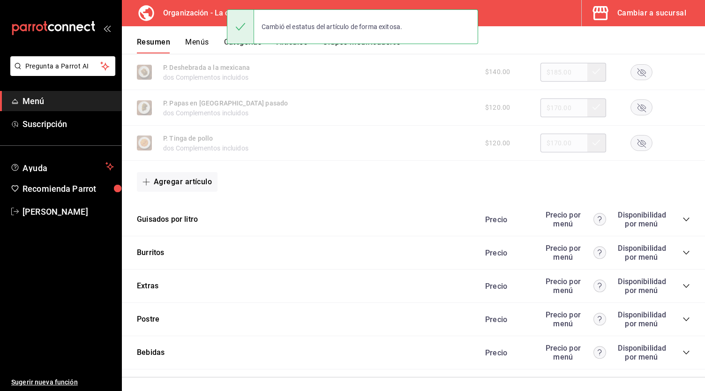
scroll to position [1708, 0]
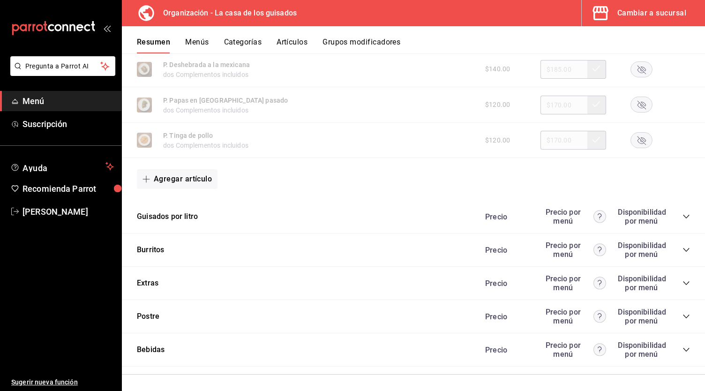
click at [682, 219] on icon "collapse-category-row" at bounding box center [685, 216] width 7 height 7
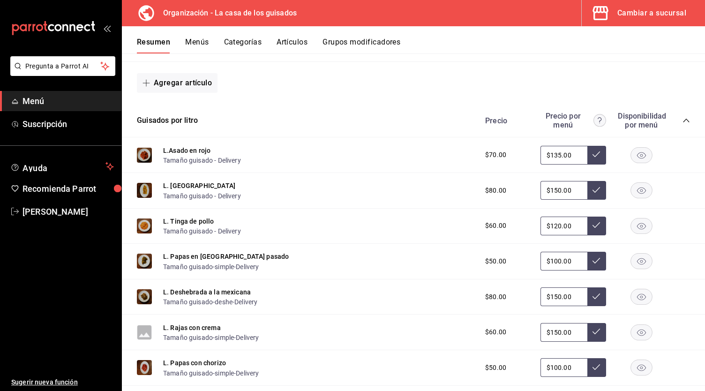
scroll to position [1804, 0]
click at [637, 156] on icon "button" at bounding box center [641, 154] width 9 height 7
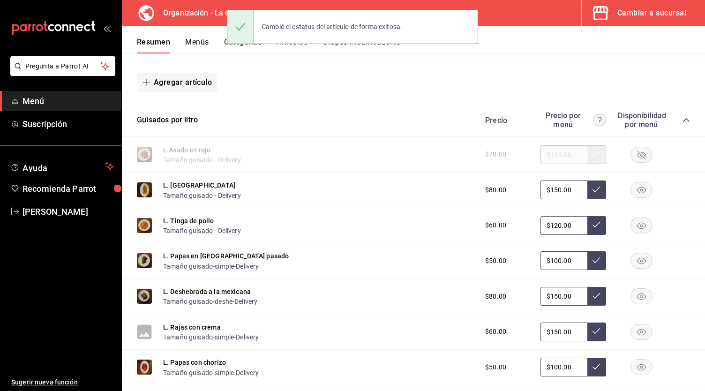
click at [638, 207] on div "L. Chicharron Tamaño guisado - Delivery $80.00 $150.00" at bounding box center [413, 190] width 583 height 36
click at [637, 194] on icon "button" at bounding box center [641, 190] width 9 height 7
click at [636, 221] on div "$60.00 $120.00" at bounding box center [583, 225] width 214 height 19
click at [634, 228] on rect "button" at bounding box center [642, 224] width 22 height 15
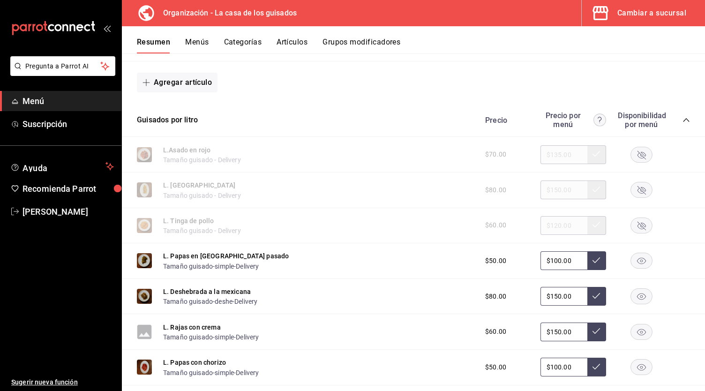
click at [637, 264] on icon "button" at bounding box center [641, 261] width 9 height 7
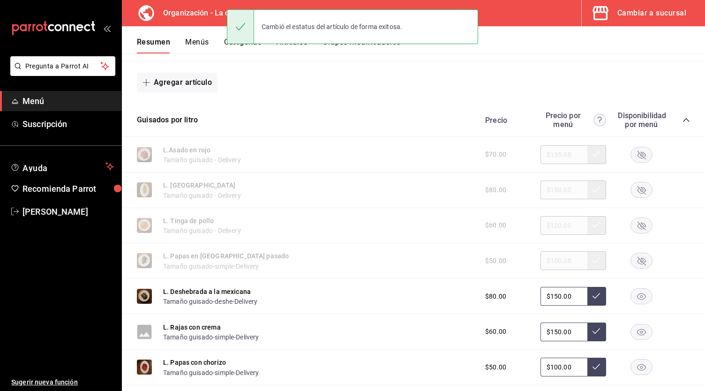
click at [631, 302] on rect "button" at bounding box center [642, 296] width 22 height 15
click at [632, 336] on rect "button" at bounding box center [642, 331] width 22 height 15
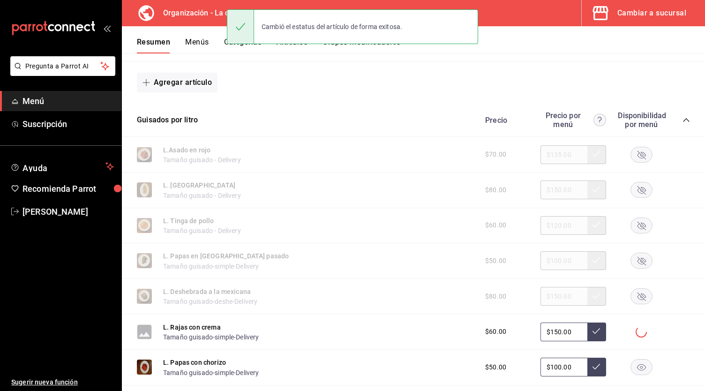
click at [632, 368] on rect "button" at bounding box center [642, 366] width 22 height 15
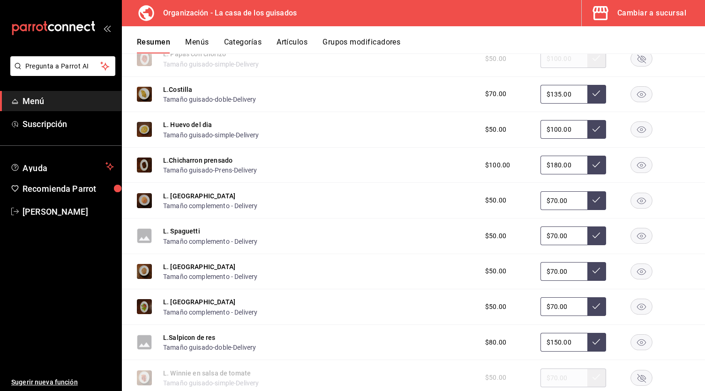
scroll to position [2121, 0]
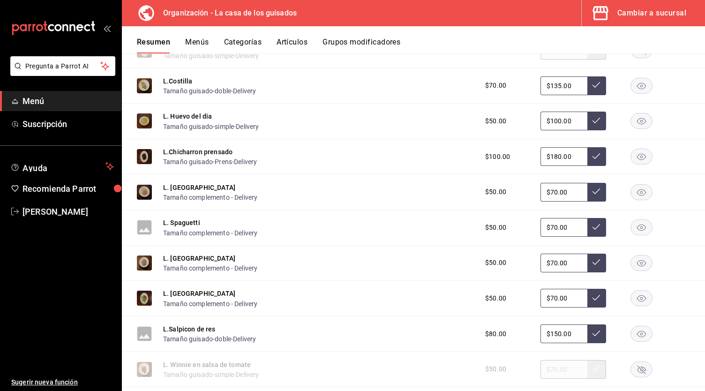
click at [637, 88] on icon "button" at bounding box center [641, 86] width 9 height 7
click at [638, 137] on div "L. Huevo del dia Tamaño guisado-simple-Delivery $50.00 $100.00" at bounding box center [413, 122] width 583 height 36
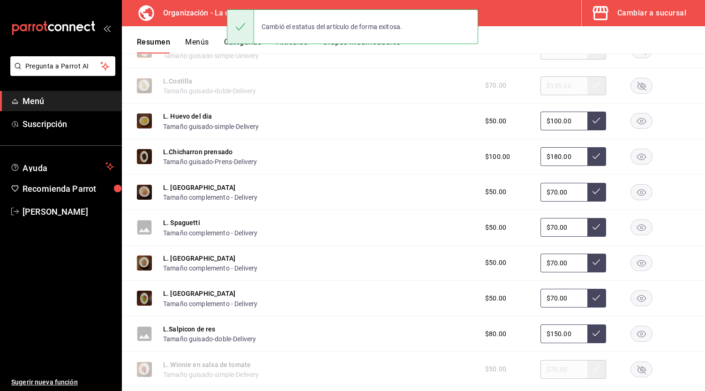
click at [638, 123] on rect "button" at bounding box center [642, 120] width 22 height 15
click at [632, 164] on rect "button" at bounding box center [642, 156] width 22 height 15
click at [637, 194] on icon "button" at bounding box center [641, 192] width 9 height 7
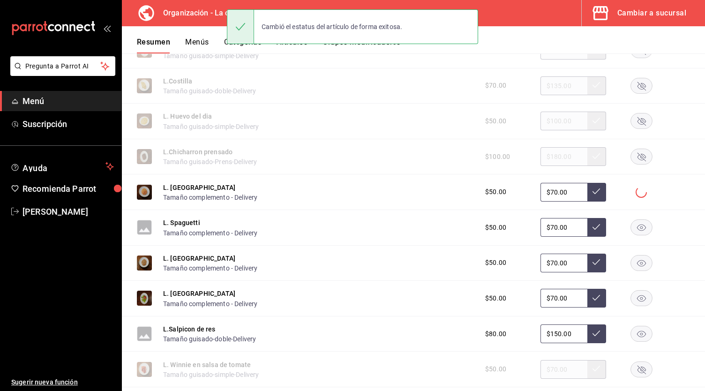
click at [638, 235] on rect "button" at bounding box center [642, 227] width 22 height 15
click at [633, 258] on div "L. Frijoles Tamaño complemento - Delivery $50.00 $70.00" at bounding box center [413, 264] width 583 height 36
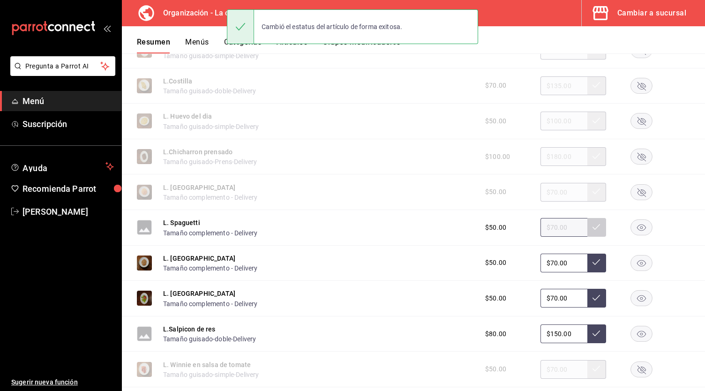
click at [633, 264] on rect "button" at bounding box center [642, 262] width 22 height 15
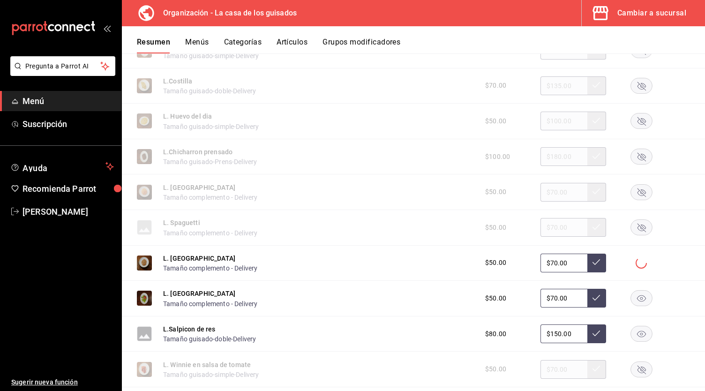
click at [636, 306] on rect "button" at bounding box center [642, 298] width 22 height 15
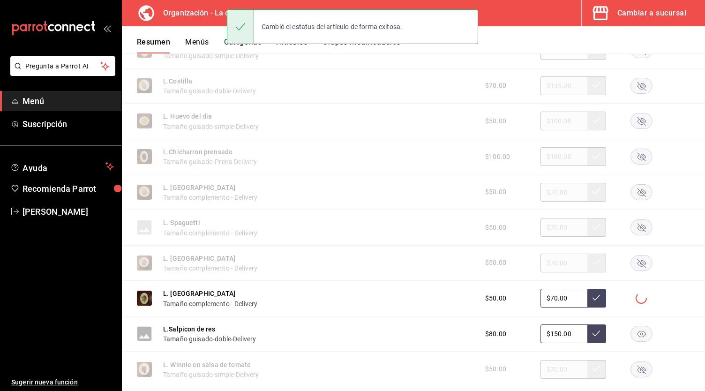
click at [633, 332] on rect "button" at bounding box center [642, 333] width 22 height 15
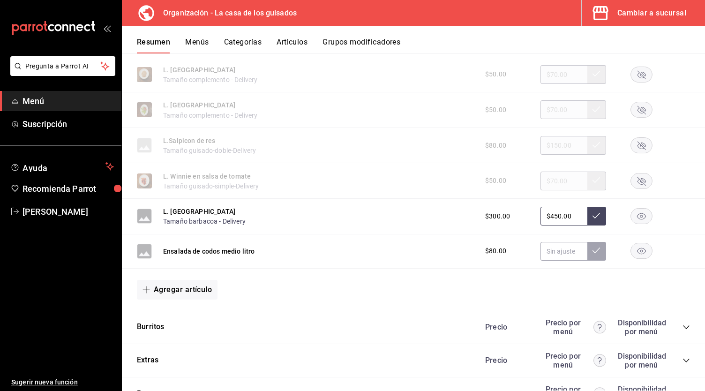
scroll to position [2311, 0]
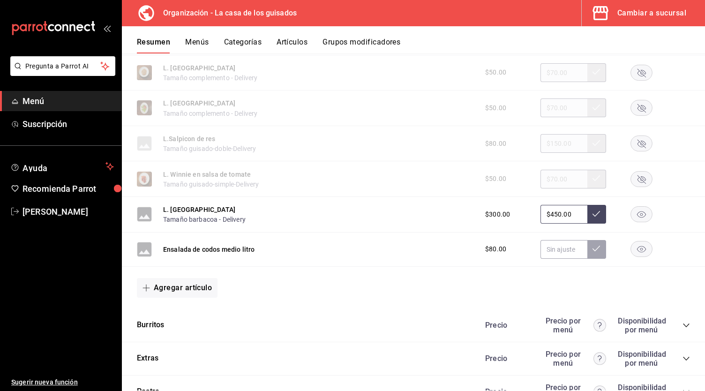
click at [631, 222] on rect "button" at bounding box center [642, 214] width 22 height 15
click at [637, 257] on rect "button" at bounding box center [642, 248] width 22 height 15
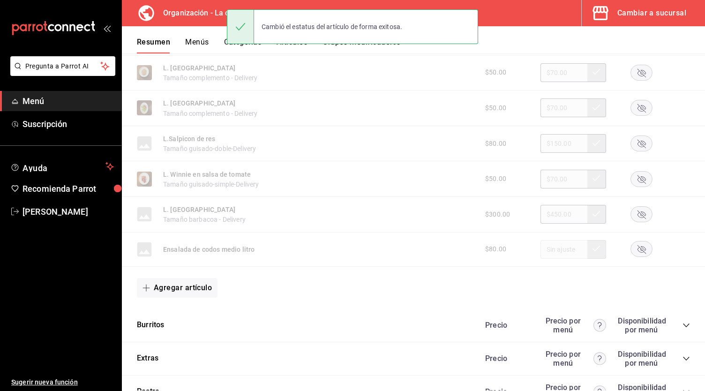
scroll to position [2396, 0]
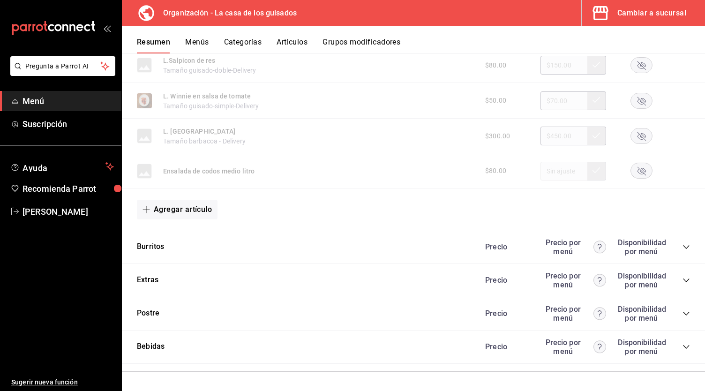
click at [682, 249] on icon "collapse-category-row" at bounding box center [685, 246] width 7 height 7
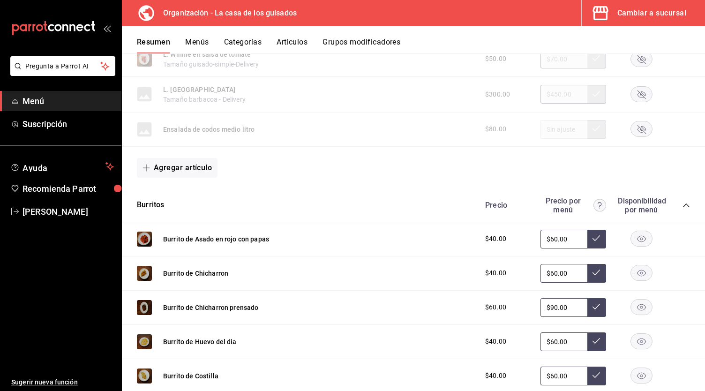
scroll to position [2432, 0]
click at [639, 242] on rect "button" at bounding box center [642, 238] width 22 height 15
click at [636, 280] on rect "button" at bounding box center [642, 272] width 22 height 15
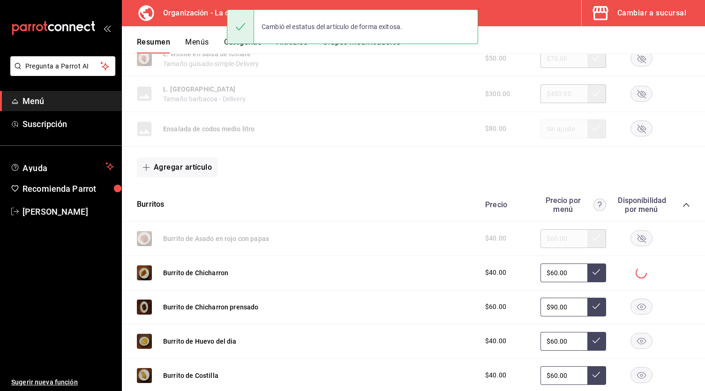
click at [634, 312] on rect "button" at bounding box center [642, 306] width 22 height 15
click at [634, 339] on rect "button" at bounding box center [642, 340] width 22 height 15
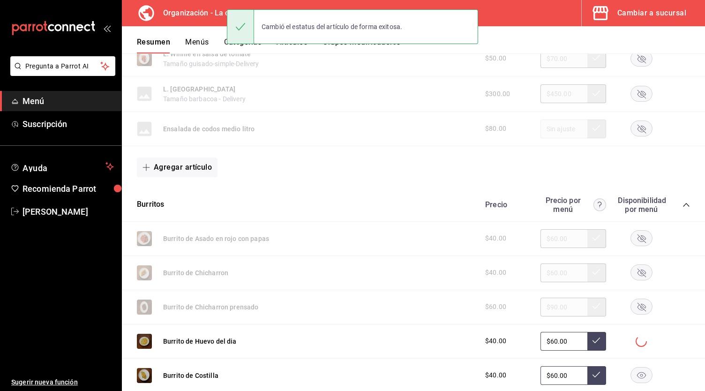
click at [633, 382] on rect "button" at bounding box center [642, 374] width 22 height 15
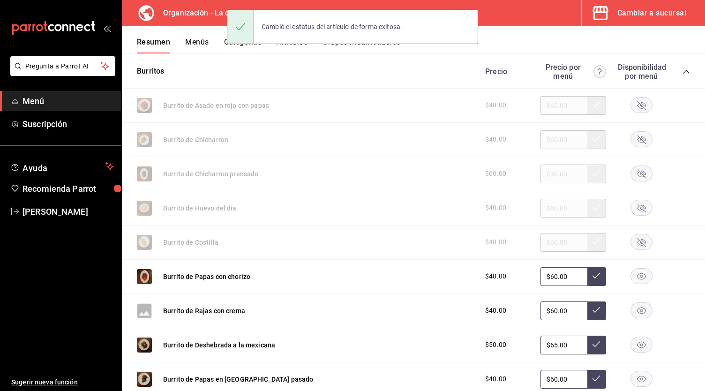
scroll to position [2565, 0]
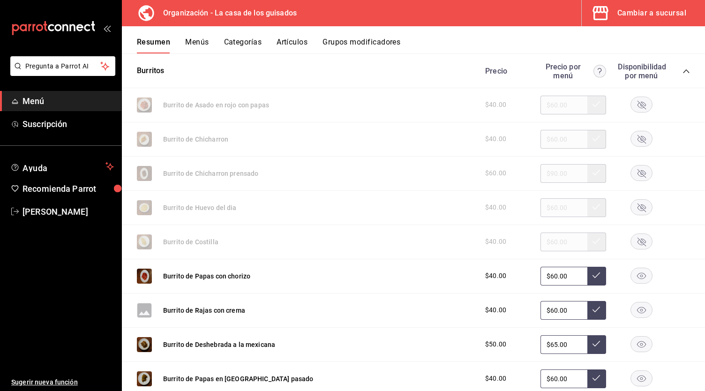
click at [636, 278] on rect "button" at bounding box center [642, 275] width 22 height 15
click at [636, 310] on rect "button" at bounding box center [642, 309] width 22 height 15
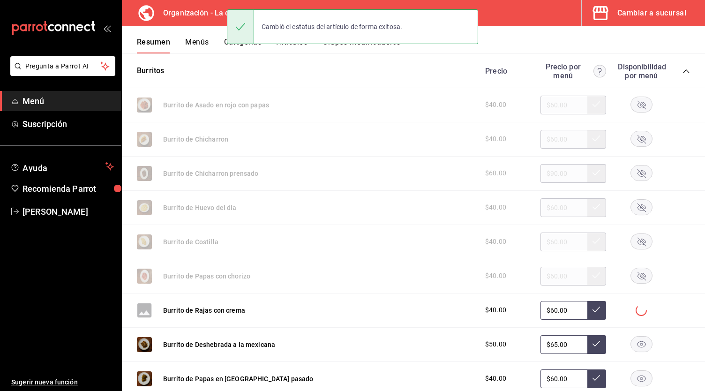
click at [637, 348] on icon "button" at bounding box center [641, 344] width 9 height 7
click at [633, 382] on rect "button" at bounding box center [642, 378] width 22 height 15
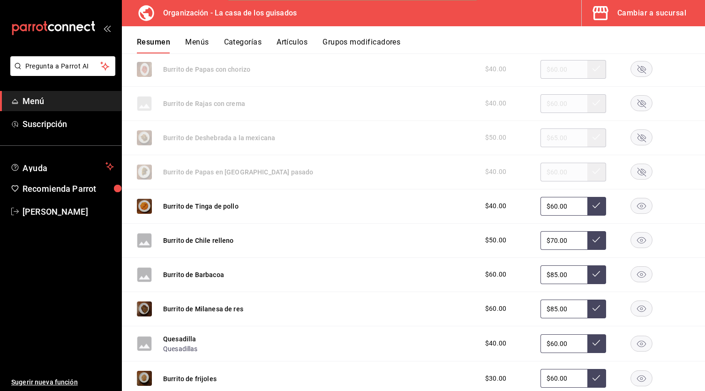
scroll to position [2772, 0]
click at [637, 209] on icon "button" at bounding box center [641, 205] width 9 height 7
click at [631, 243] on rect "button" at bounding box center [642, 239] width 22 height 15
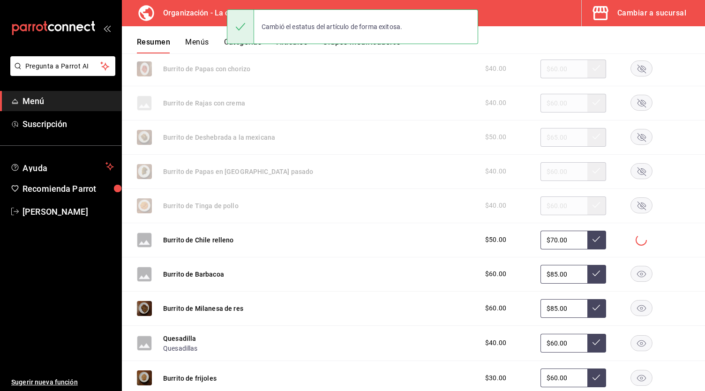
click at [637, 276] on icon "button" at bounding box center [641, 274] width 9 height 7
click at [634, 305] on rect "button" at bounding box center [642, 307] width 22 height 15
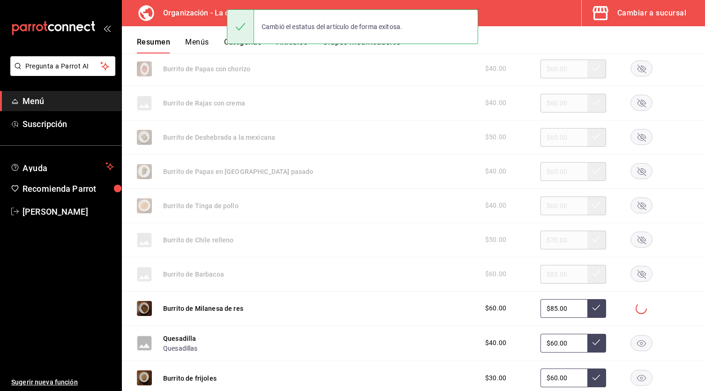
click at [631, 350] on rect "button" at bounding box center [642, 342] width 22 height 15
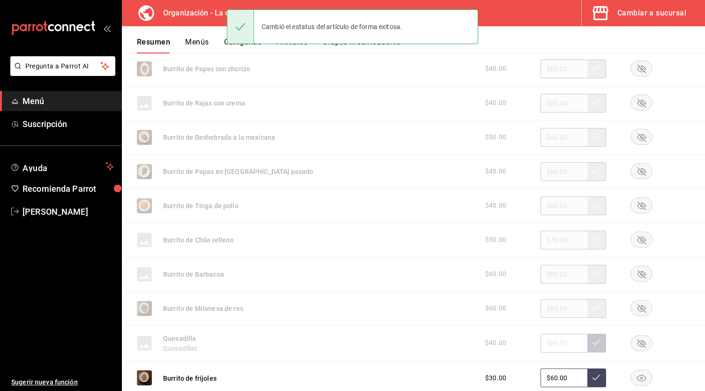
click at [637, 382] on rect "button" at bounding box center [642, 377] width 22 height 15
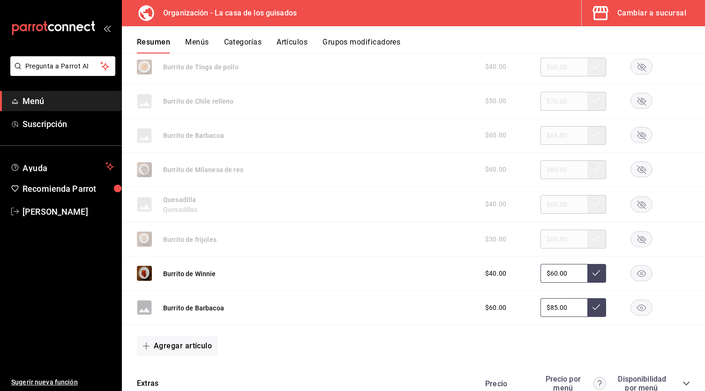
scroll to position [2940, 0]
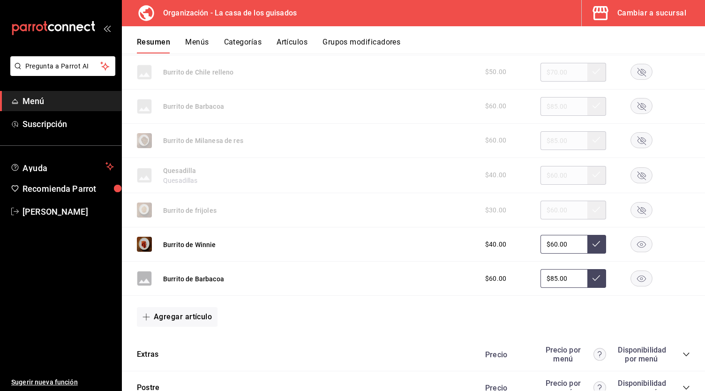
click at [632, 280] on rect "button" at bounding box center [642, 278] width 22 height 15
click at [633, 246] on rect "button" at bounding box center [642, 244] width 22 height 15
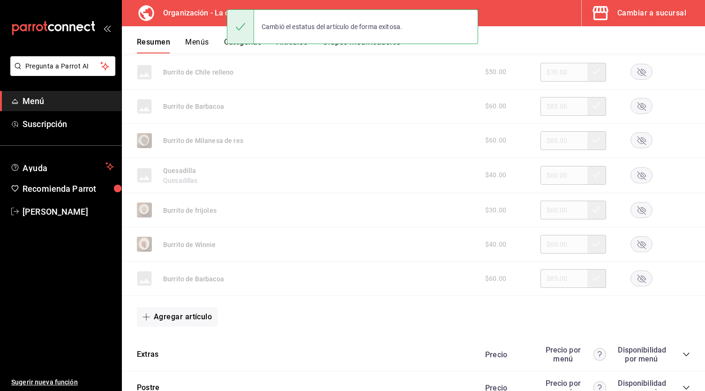
scroll to position [3018, 0]
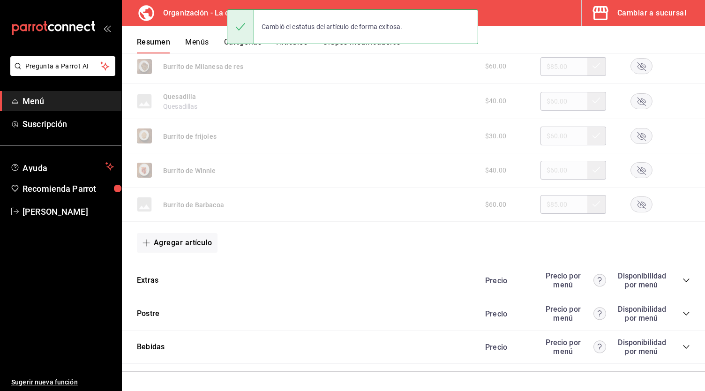
click at [682, 279] on icon "collapse-category-row" at bounding box center [685, 279] width 7 height 7
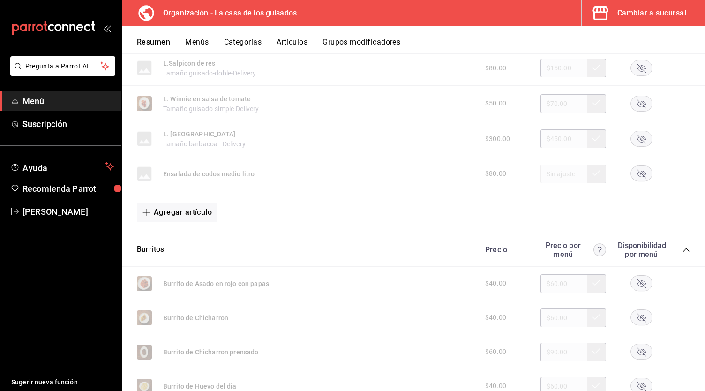
scroll to position [2321, 0]
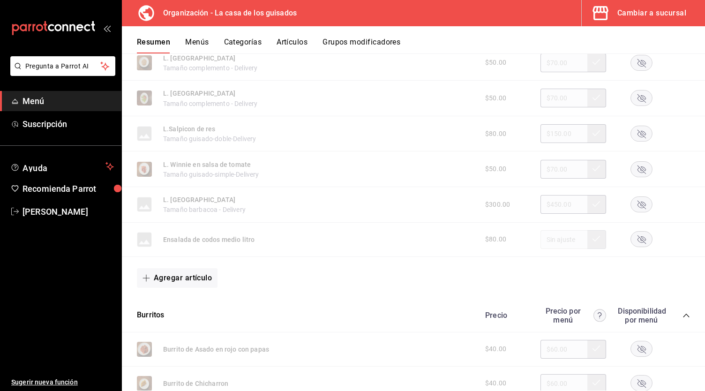
click at [682, 319] on icon "collapse-category-row" at bounding box center [685, 315] width 7 height 7
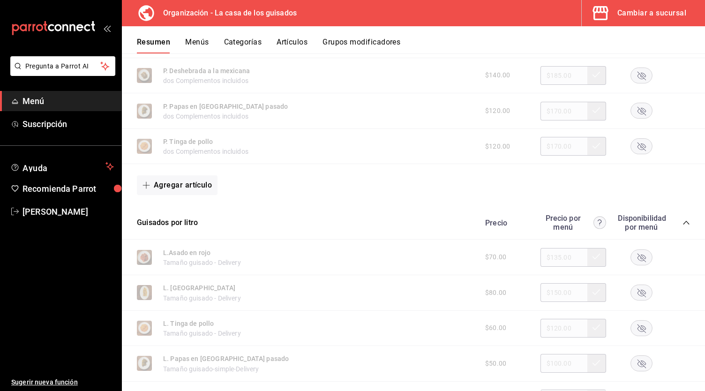
scroll to position [1702, 0]
click at [682, 224] on icon "collapse-category-row" at bounding box center [685, 222] width 7 height 7
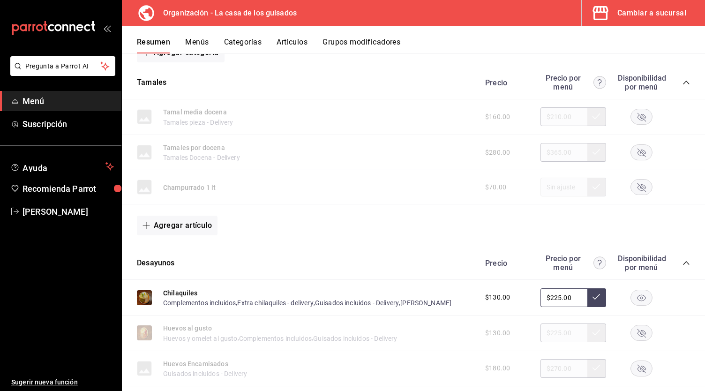
scroll to position [0, 0]
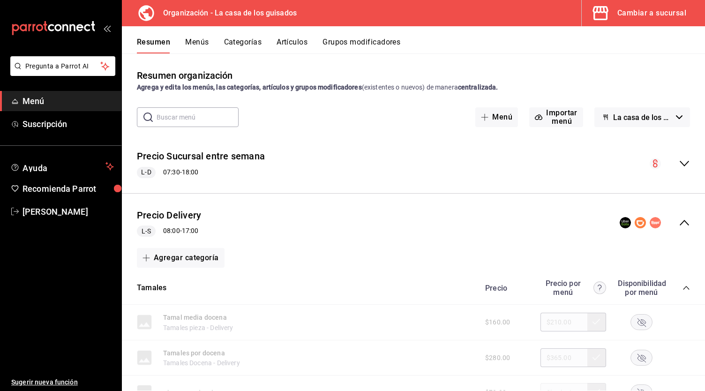
click at [645, 17] on div "Cambiar a sucursal" at bounding box center [651, 13] width 69 height 13
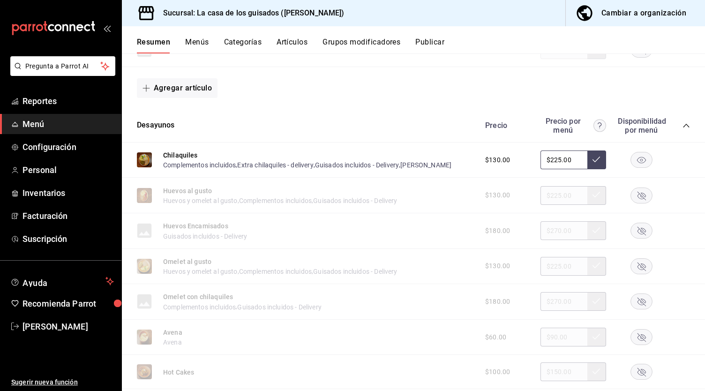
scroll to position [284, 0]
click at [631, 199] on rect "button" at bounding box center [642, 194] width 22 height 15
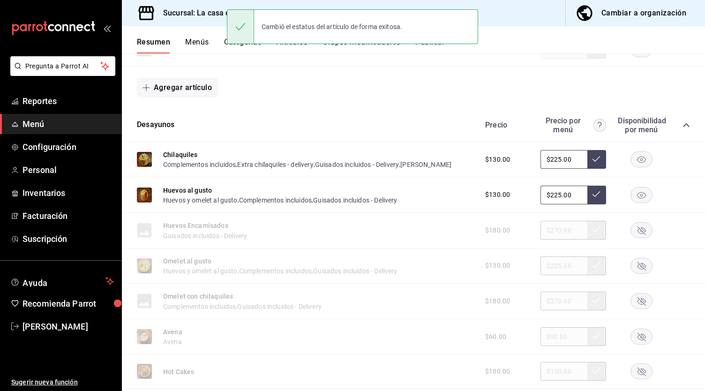
click at [635, 239] on div "$180.00 $270.00" at bounding box center [583, 230] width 214 height 19
click at [635, 228] on rect "button" at bounding box center [642, 230] width 22 height 15
click at [635, 267] on rect "button" at bounding box center [642, 265] width 22 height 15
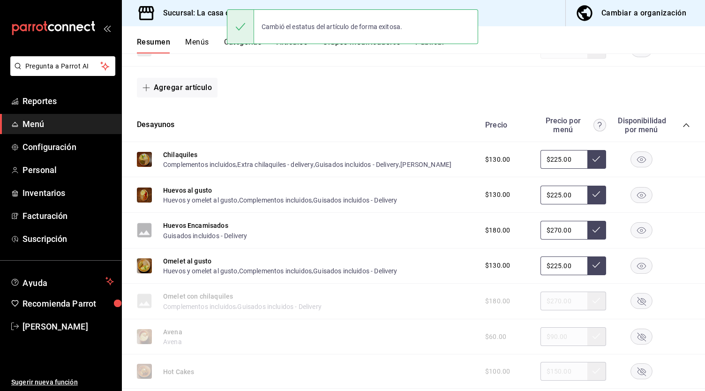
click at [635, 296] on rect "button" at bounding box center [642, 300] width 22 height 15
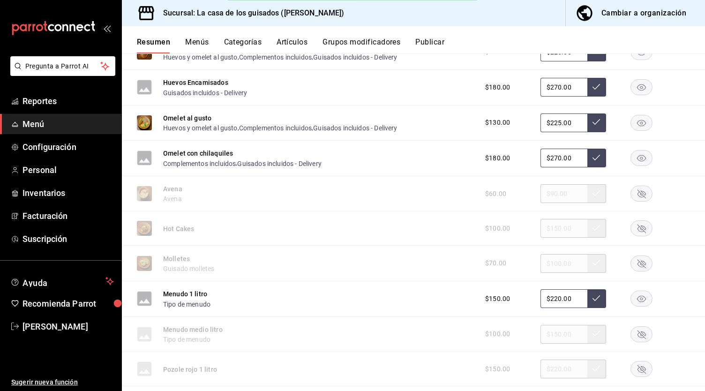
scroll to position [442, 0]
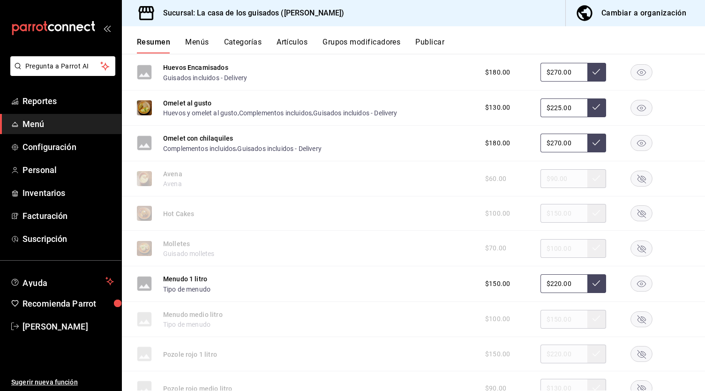
click at [639, 217] on rect "button" at bounding box center [642, 213] width 22 height 15
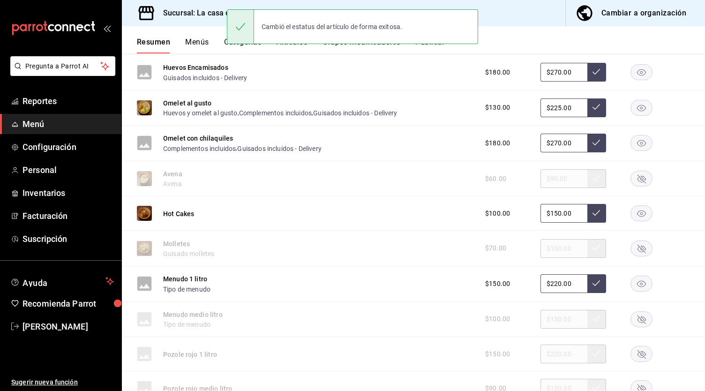
click at [634, 176] on rect "button" at bounding box center [642, 178] width 22 height 15
click at [632, 250] on rect "button" at bounding box center [642, 247] width 22 height 15
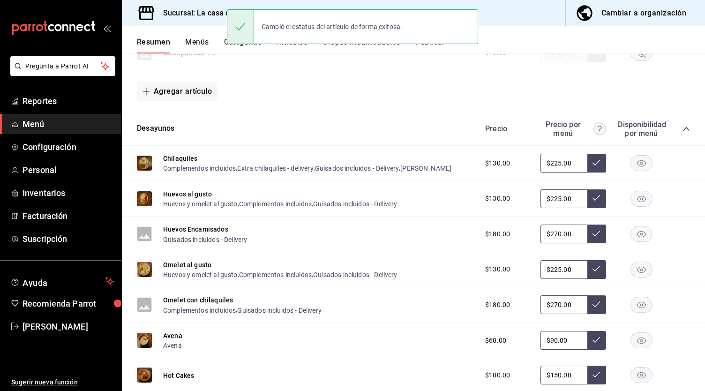
scroll to position [279, 0]
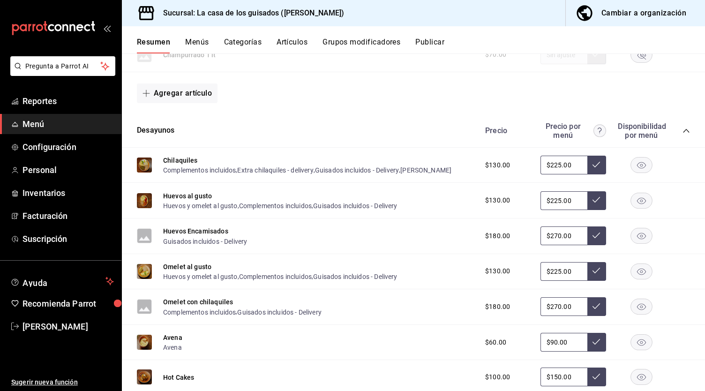
click at [633, 200] on rect "button" at bounding box center [642, 200] width 22 height 15
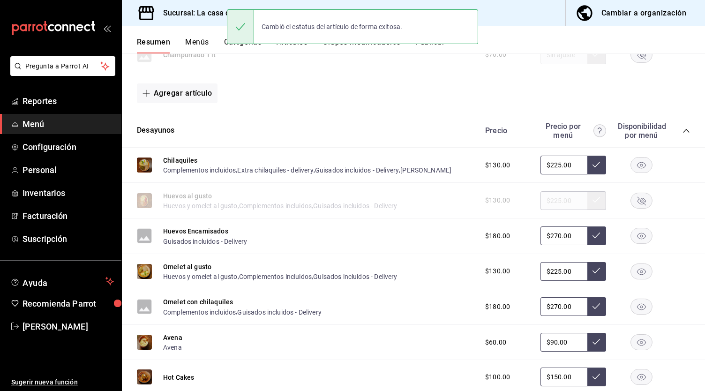
click at [633, 235] on rect "button" at bounding box center [642, 235] width 22 height 15
click at [638, 272] on icon "button" at bounding box center [641, 271] width 9 height 7
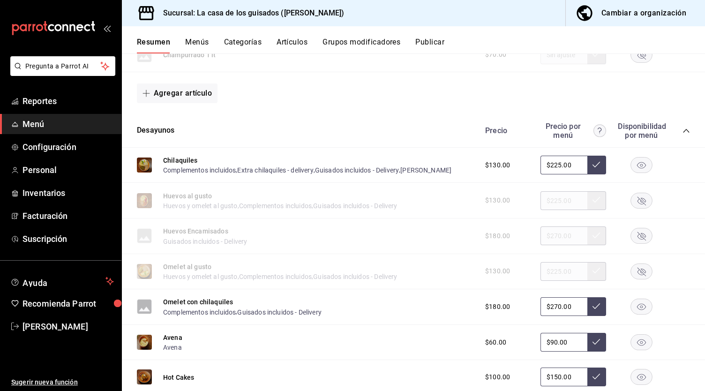
click at [637, 307] on icon "button" at bounding box center [641, 307] width 9 height 7
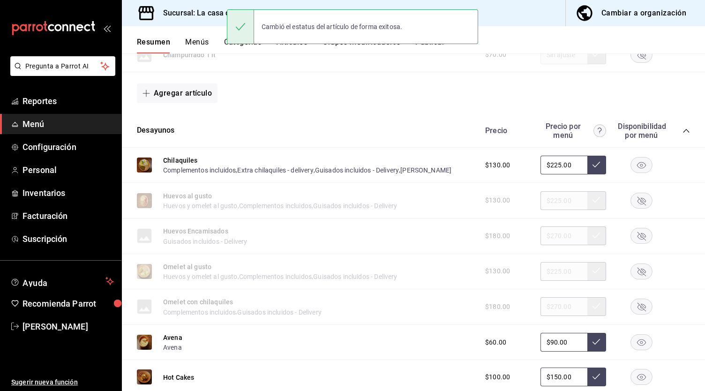
click at [635, 336] on rect "button" at bounding box center [642, 342] width 22 height 15
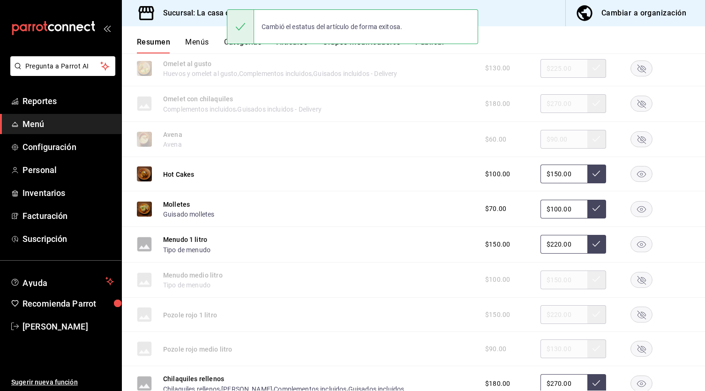
click at [631, 249] on rect "button" at bounding box center [642, 244] width 22 height 15
click at [637, 210] on icon "button" at bounding box center [641, 209] width 9 height 7
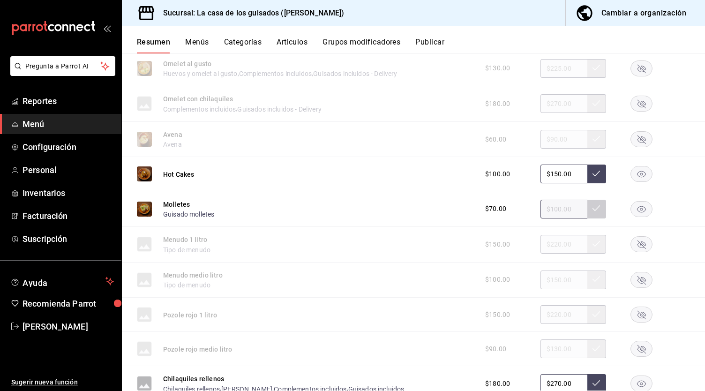
click at [636, 167] on div "$100.00 $150.00" at bounding box center [583, 173] width 214 height 19
click at [636, 183] on div "$100.00 $150.00" at bounding box center [583, 173] width 214 height 19
click at [637, 178] on icon "button" at bounding box center [641, 174] width 9 height 7
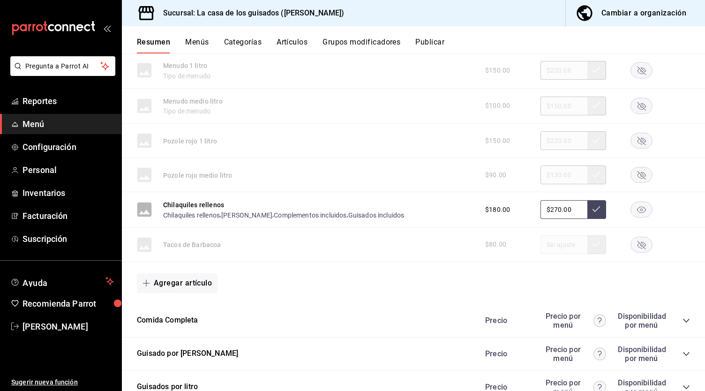
scroll to position [656, 0]
